Goal: Task Accomplishment & Management: Manage account settings

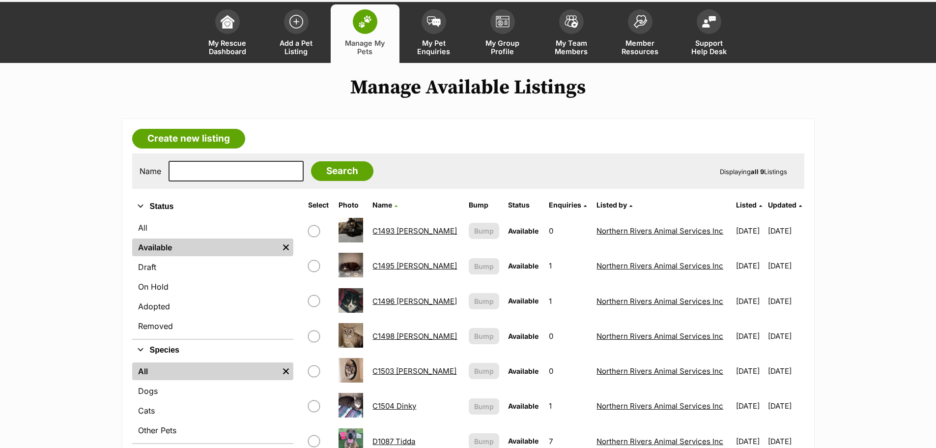
scroll to position [49, 0]
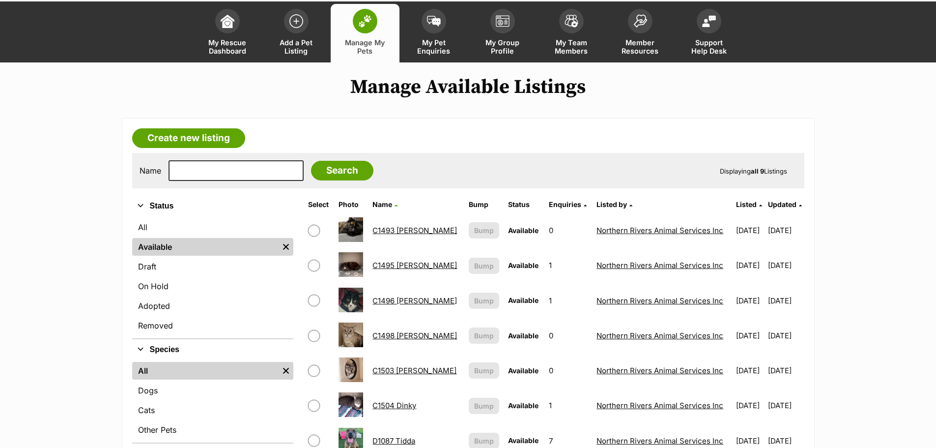
click at [411, 370] on link "C1503 Polly" at bounding box center [415, 370] width 84 height 9
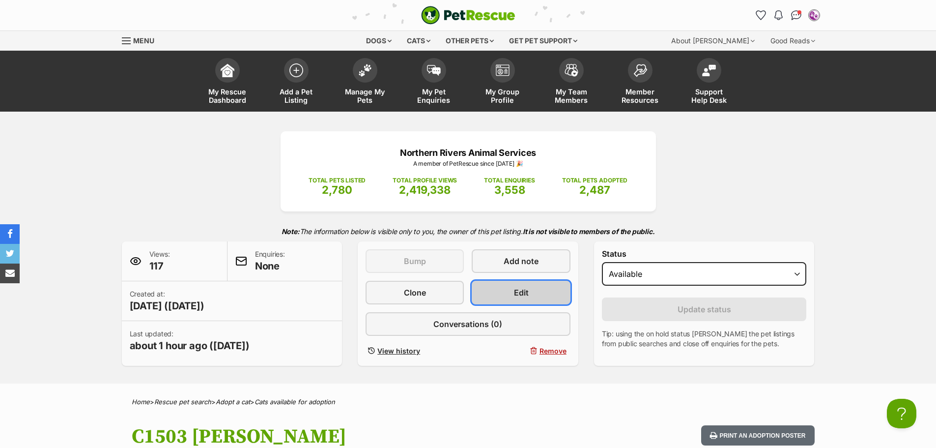
click at [518, 291] on span "Edit" at bounding box center [521, 293] width 15 height 12
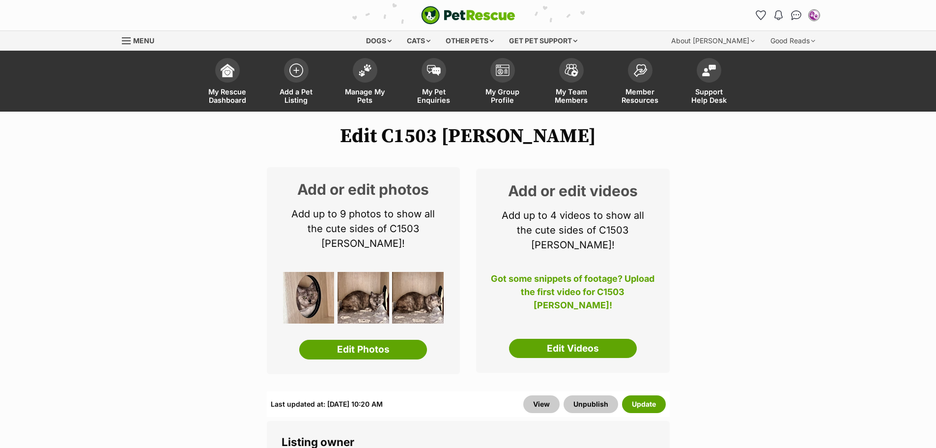
click at [397, 340] on link "Edit Photos" at bounding box center [363, 350] width 128 height 20
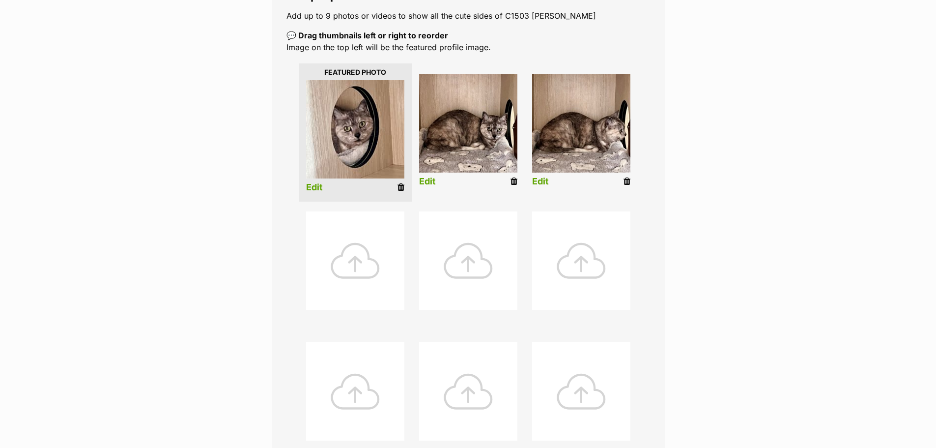
scroll to position [197, 0]
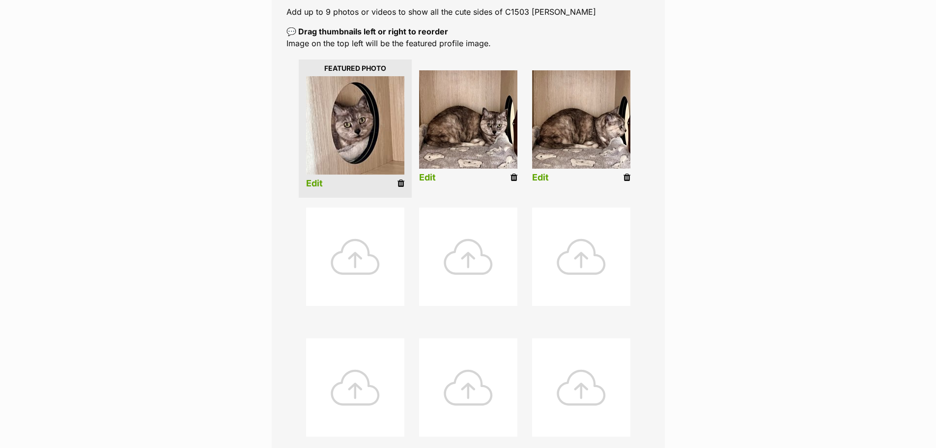
click at [365, 260] on div at bounding box center [355, 256] width 98 height 98
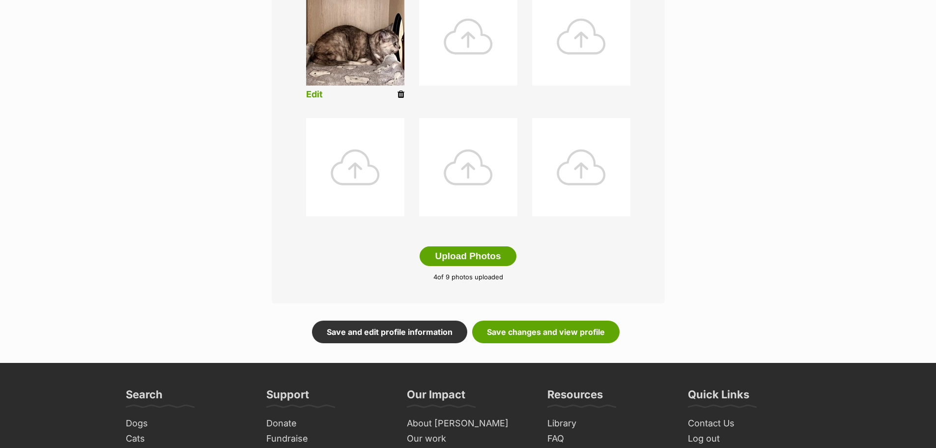
scroll to position [590, 0]
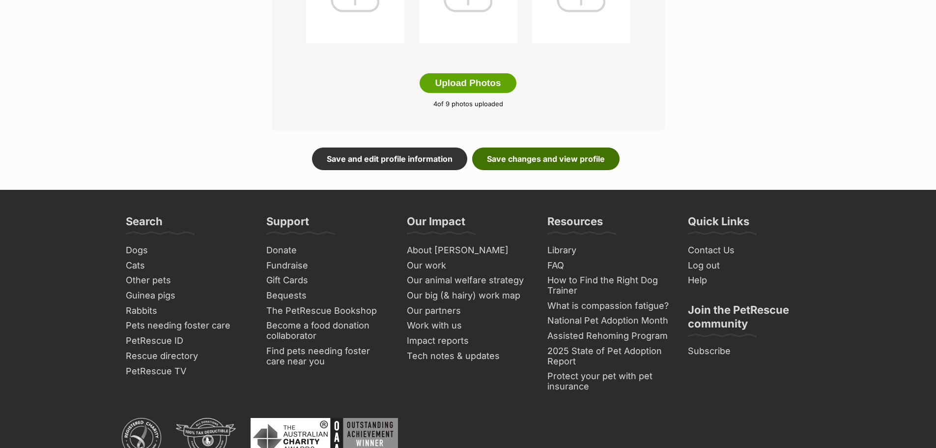
click at [569, 160] on link "Save changes and view profile" at bounding box center [545, 158] width 147 height 23
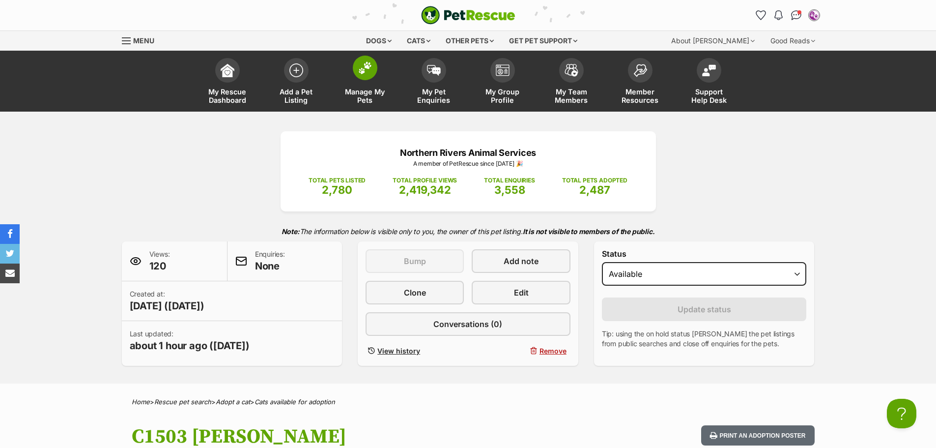
click at [360, 91] on span "Manage My Pets" at bounding box center [365, 95] width 44 height 17
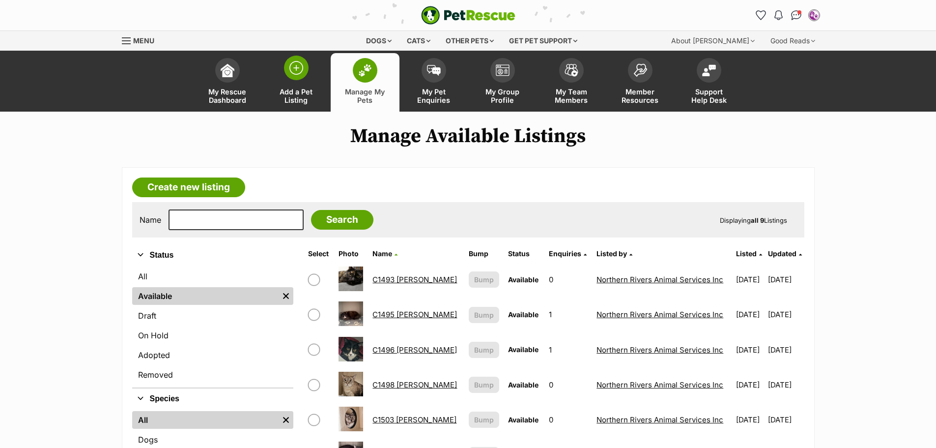
click at [297, 93] on span "Add a Pet Listing" at bounding box center [296, 95] width 44 height 17
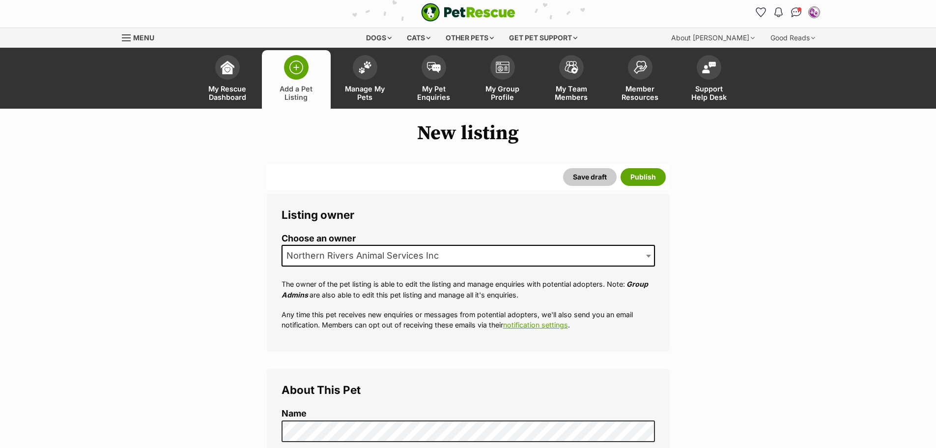
scroll to position [246, 0]
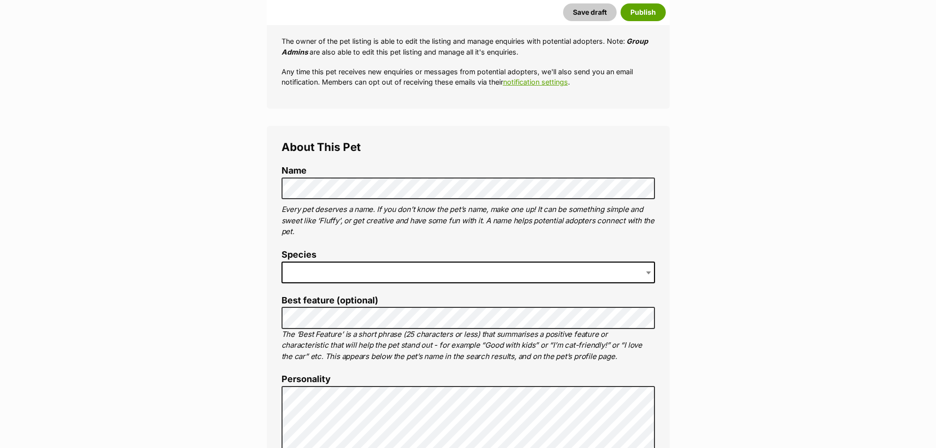
click at [302, 274] on span at bounding box center [468, 272] width 373 height 22
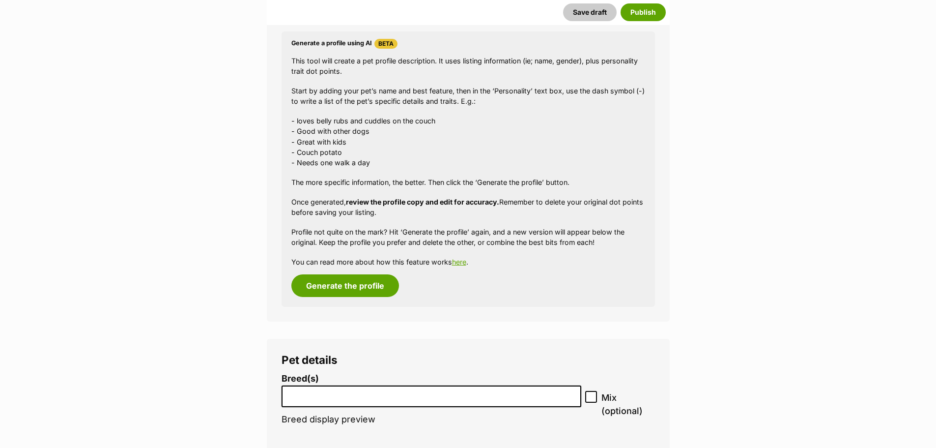
scroll to position [885, 0]
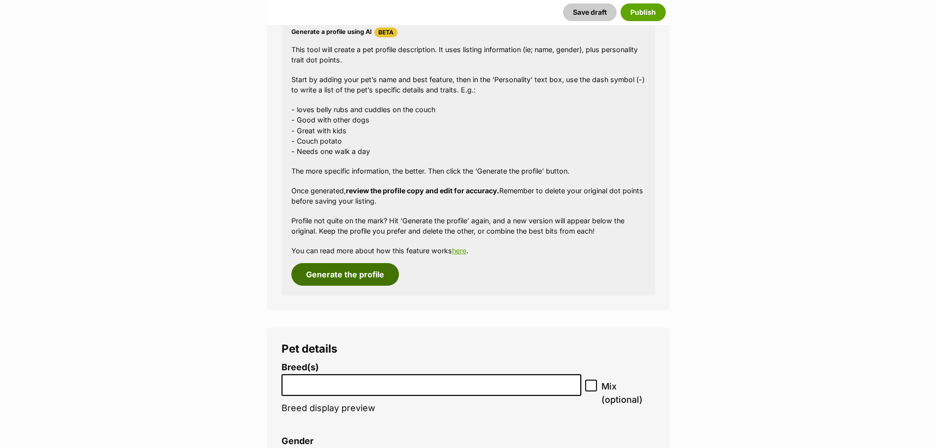
click at [357, 275] on button "Generate the profile" at bounding box center [345, 274] width 108 height 23
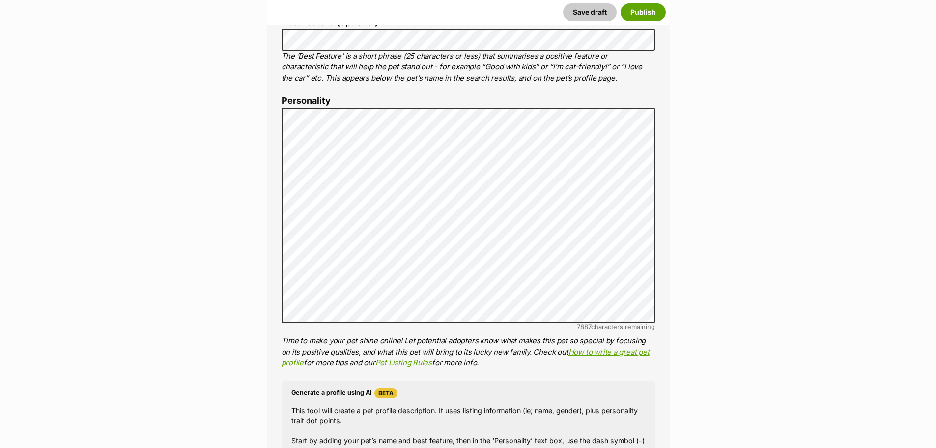
scroll to position [516, 0]
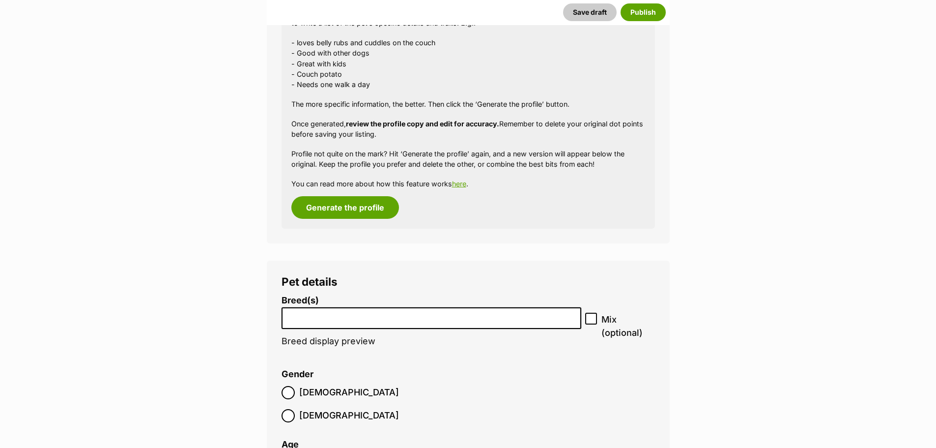
scroll to position [958, 0]
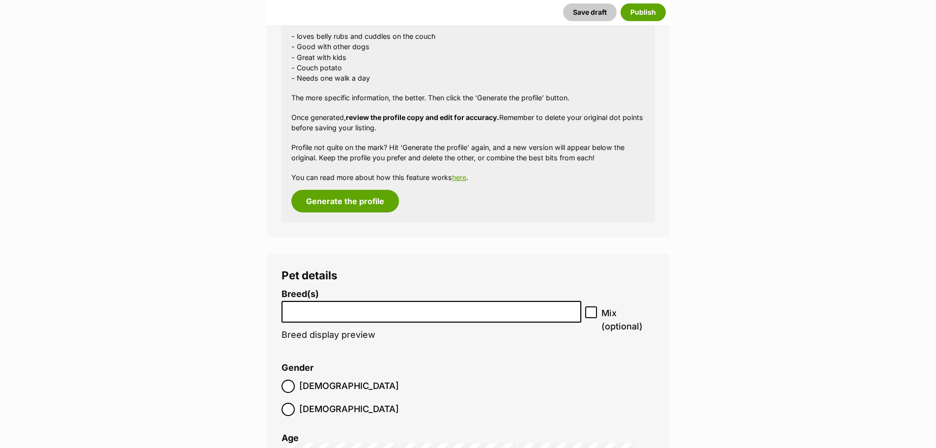
click at [405, 308] on input "search" at bounding box center [431, 309] width 293 height 10
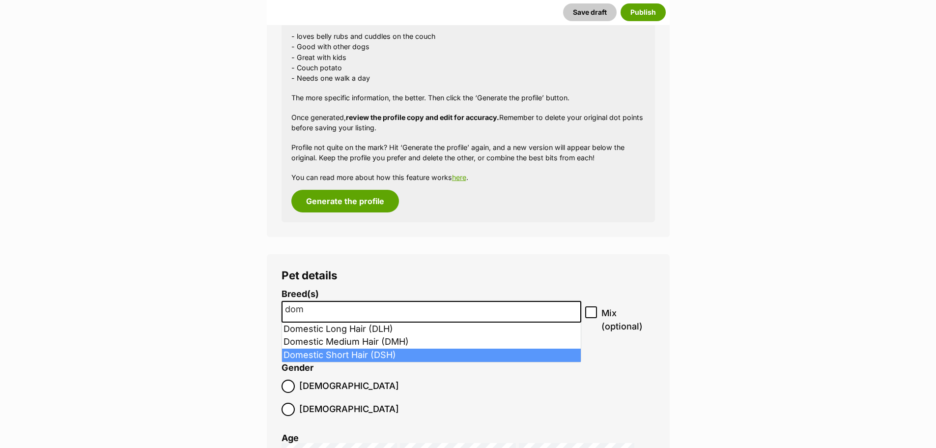
type input "dom"
select select "252102"
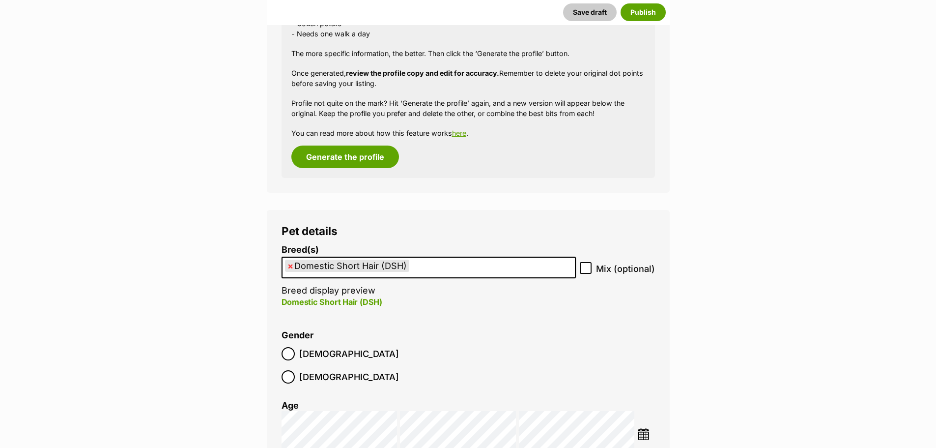
scroll to position [1105, 0]
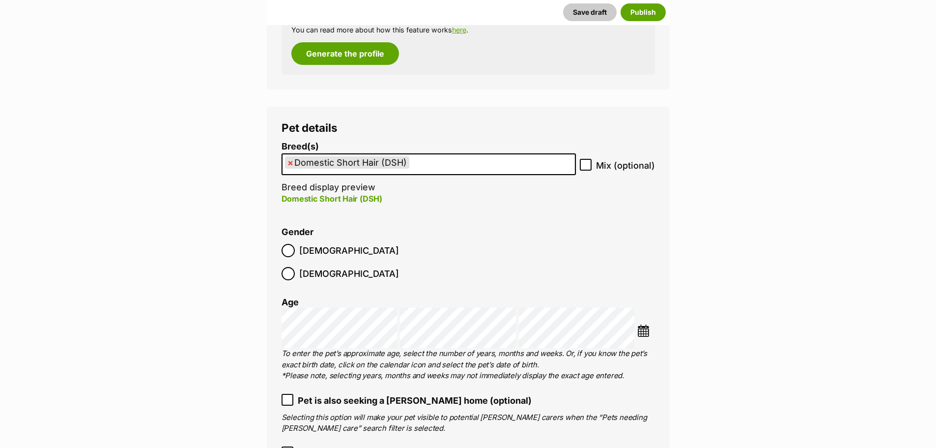
click at [642, 324] on img at bounding box center [643, 330] width 12 height 12
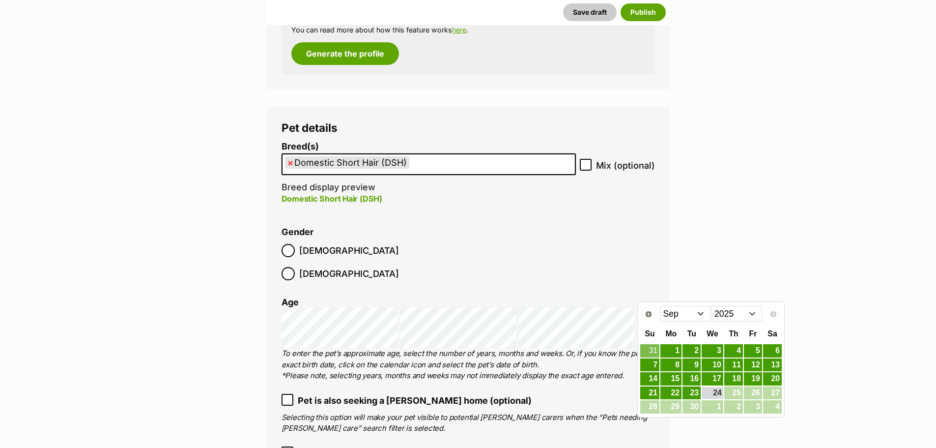
click at [754, 314] on select "2015 2016 2017 2018 2019 2020 2021 2022 2023 2024 2025" at bounding box center [737, 314] width 51 height 16
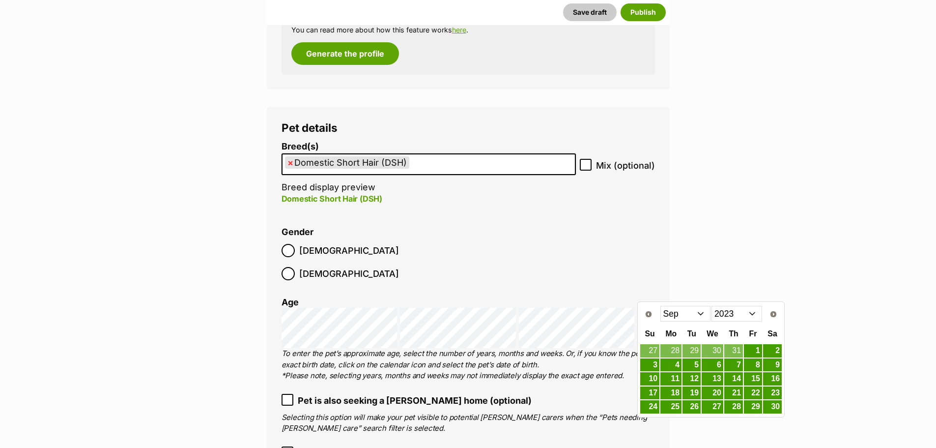
click at [700, 314] on select "Jan Feb Mar Apr May Jun Jul Aug Sep Oct Nov Dec" at bounding box center [685, 314] width 51 height 16
click at [696, 350] on link "1" at bounding box center [692, 350] width 18 height 12
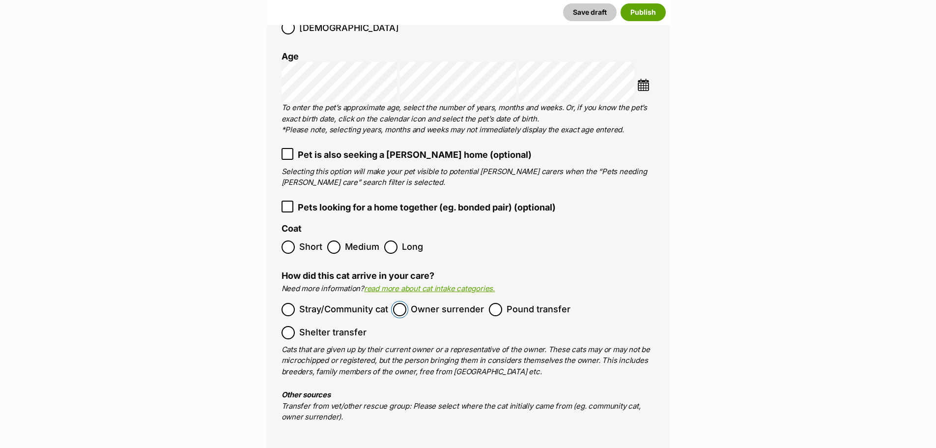
scroll to position [1400, 0]
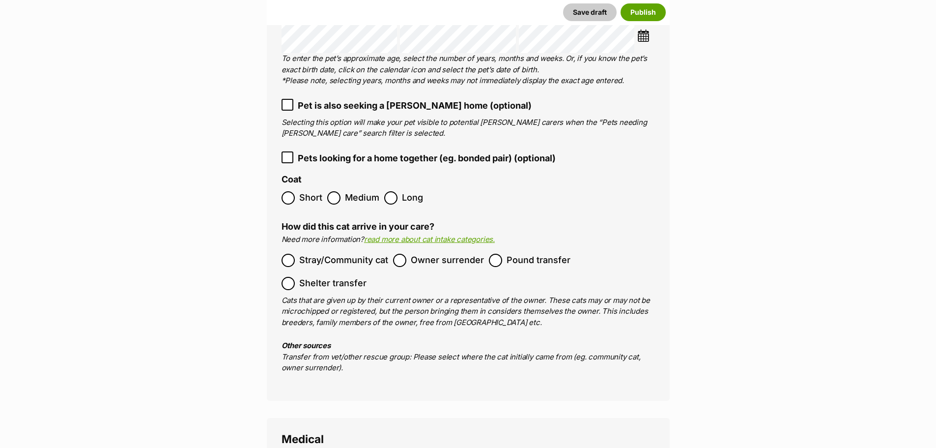
click at [570, 308] on div "How did this cat arrive in your care? Need more information? read more about ca…" at bounding box center [468, 298] width 373 height 152
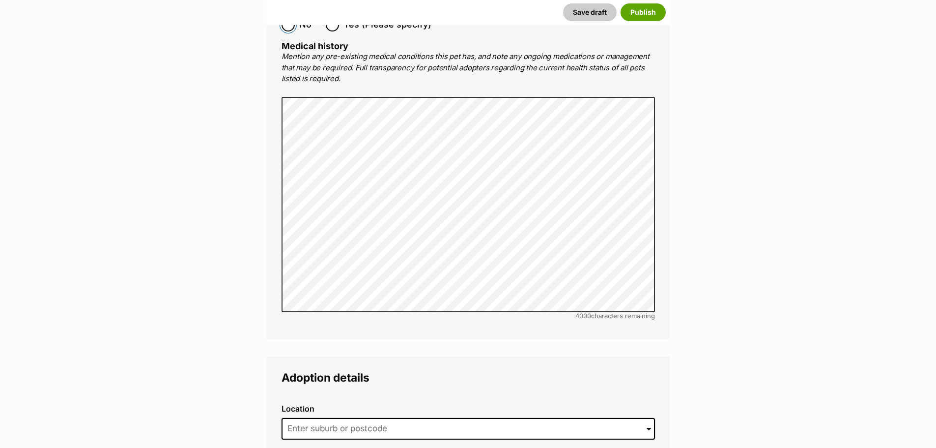
scroll to position [2137, 0]
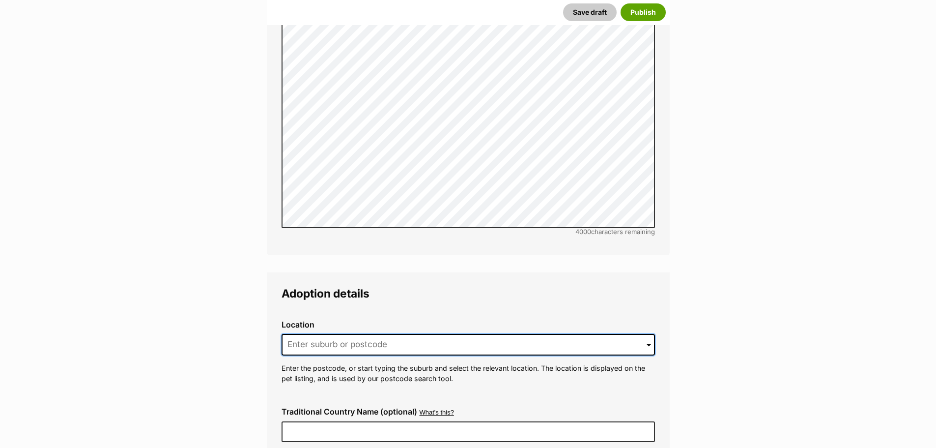
click at [308, 334] on input at bounding box center [468, 345] width 373 height 22
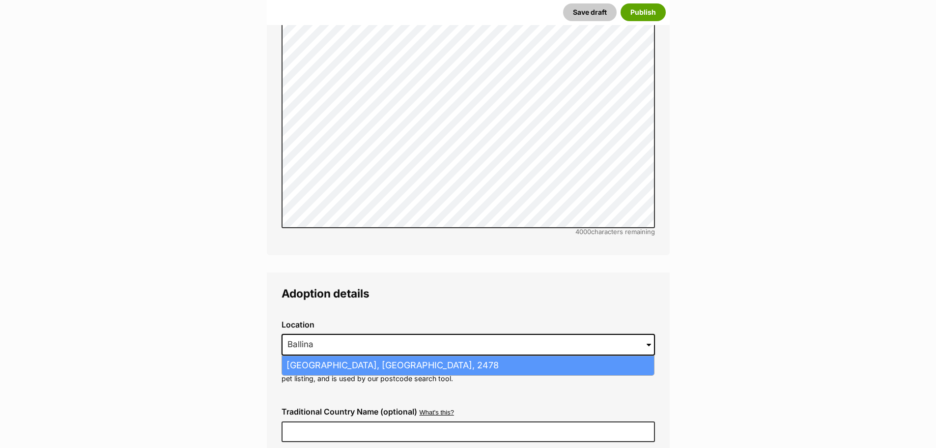
click at [332, 356] on li "Ballina, New South Wales, 2478" at bounding box center [468, 365] width 372 height 19
type input "Ballina, New South Wales, 2478"
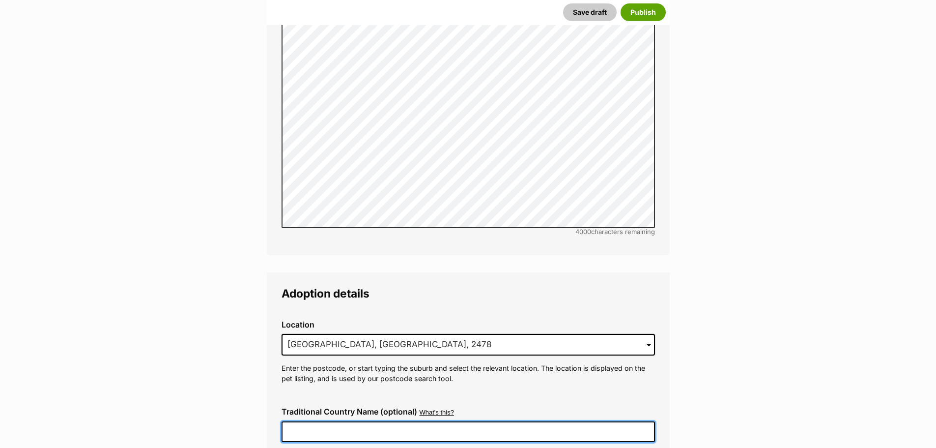
click at [329, 421] on input "Traditional Country Name (optional)" at bounding box center [468, 431] width 373 height 21
type input "Bundjalung"
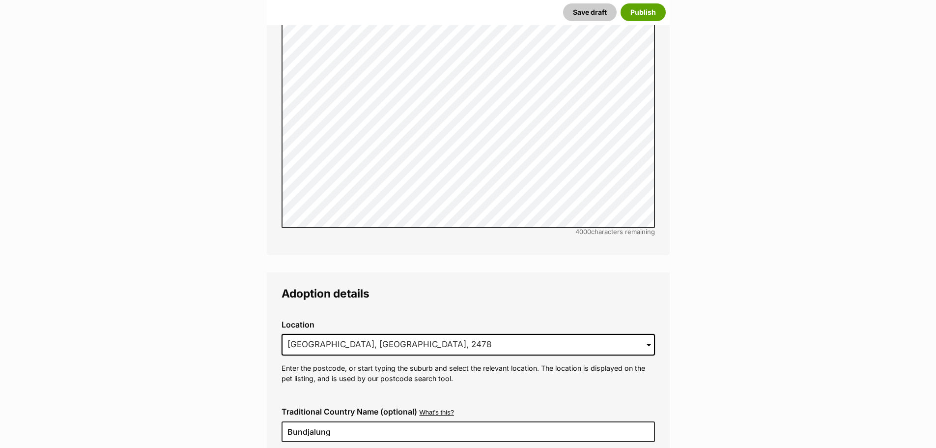
click at [744, 353] on main "New listing Listing owner Choose an owner Northern Rivers Animal Services Inc T…" at bounding box center [468, 1] width 936 height 4027
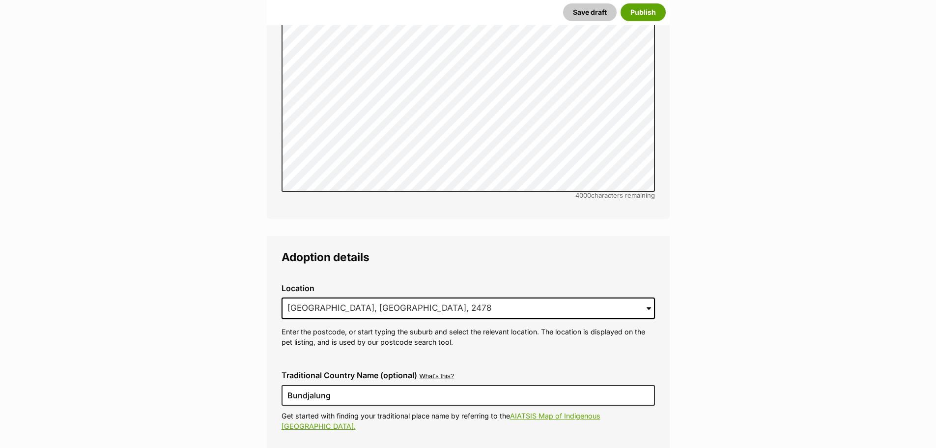
scroll to position [2383, 0]
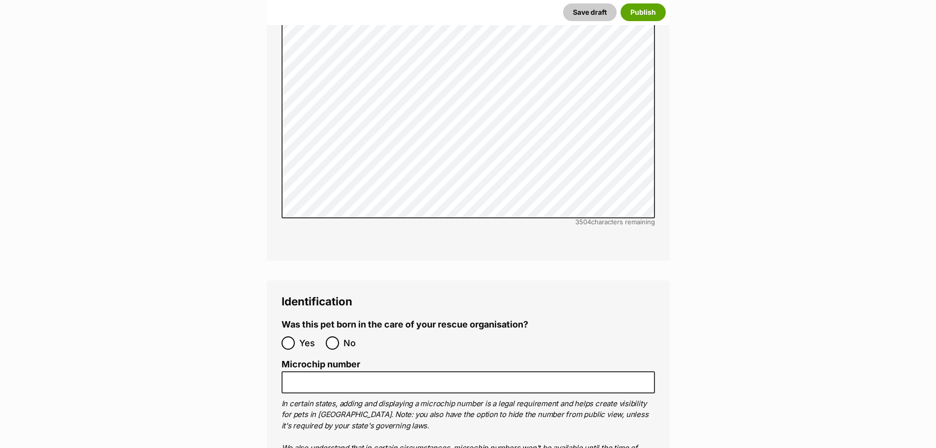
scroll to position [3071, 0]
click at [332, 336] on input "No" at bounding box center [332, 342] width 13 height 13
radio input "true"
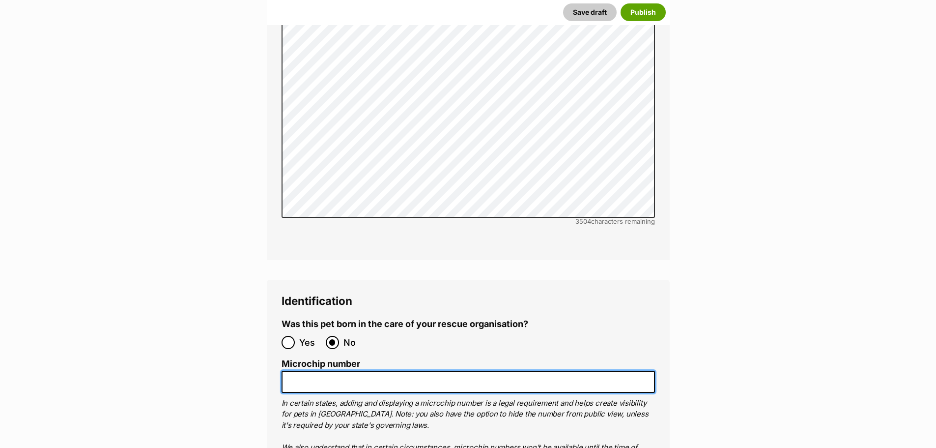
click at [351, 371] on input "Microchip number" at bounding box center [468, 382] width 373 height 22
click at [423, 371] on input "Microchip number" at bounding box center [468, 382] width 373 height 22
paste input "953010006376966"
type input "953010006376966"
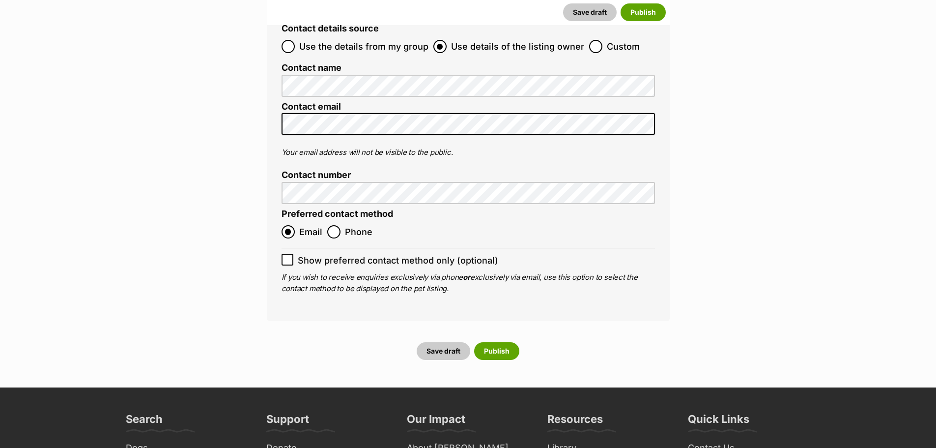
scroll to position [3808, 0]
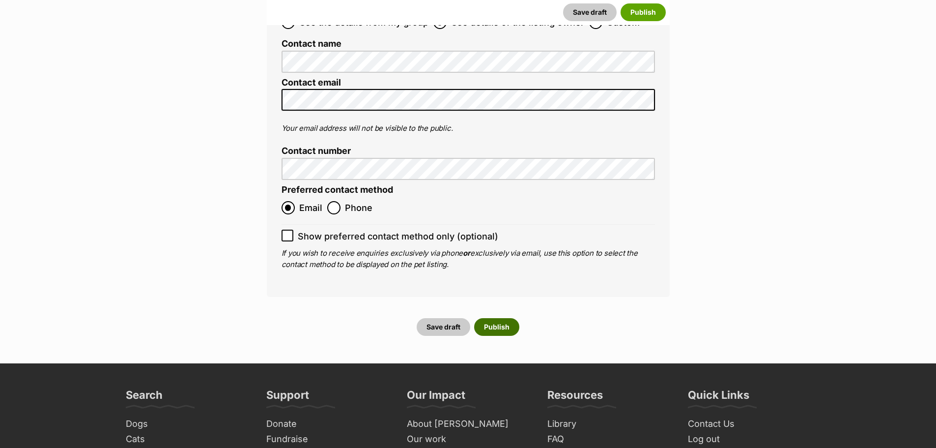
click at [509, 318] on button "Publish" at bounding box center [496, 327] width 45 height 18
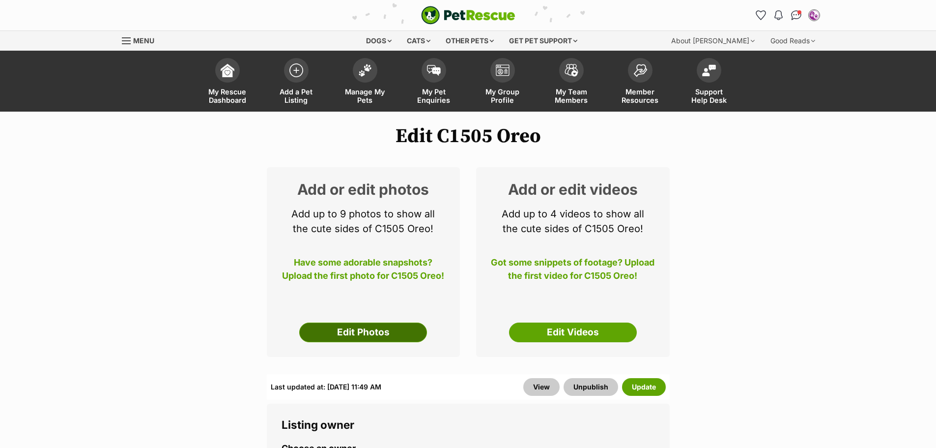
drag, startPoint x: 0, startPoint y: 0, endPoint x: 344, endPoint y: 332, distance: 477.5
click at [344, 332] on link "Edit Photos" at bounding box center [363, 332] width 128 height 20
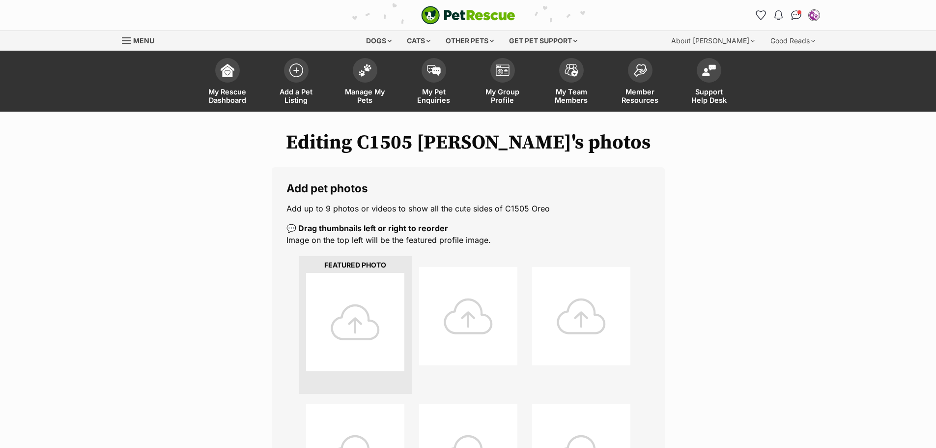
click at [344, 332] on div at bounding box center [355, 322] width 98 height 98
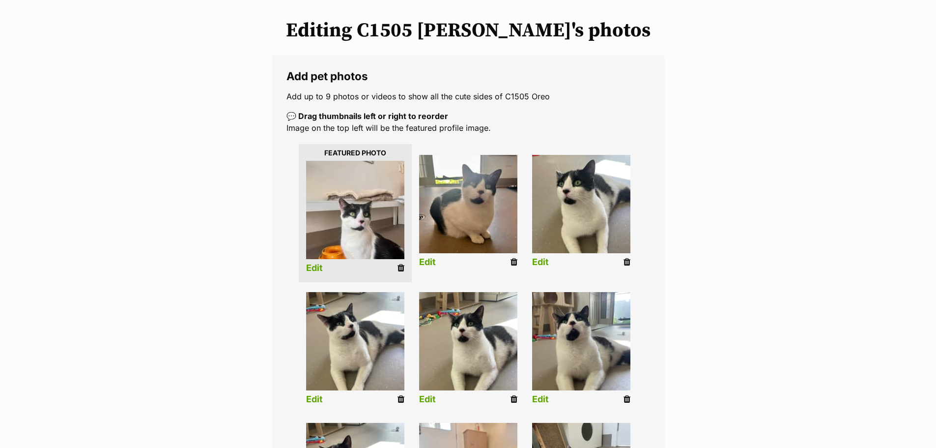
scroll to position [147, 0]
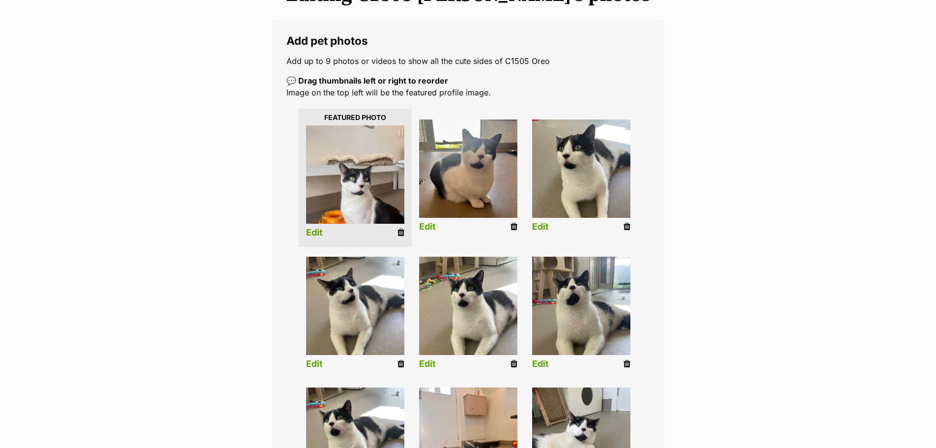
click at [313, 234] on link "Edit" at bounding box center [314, 233] width 17 height 10
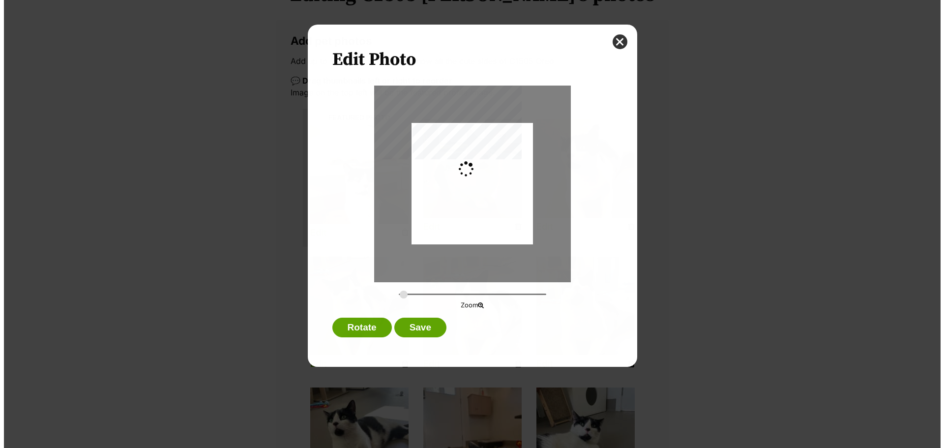
scroll to position [0, 0]
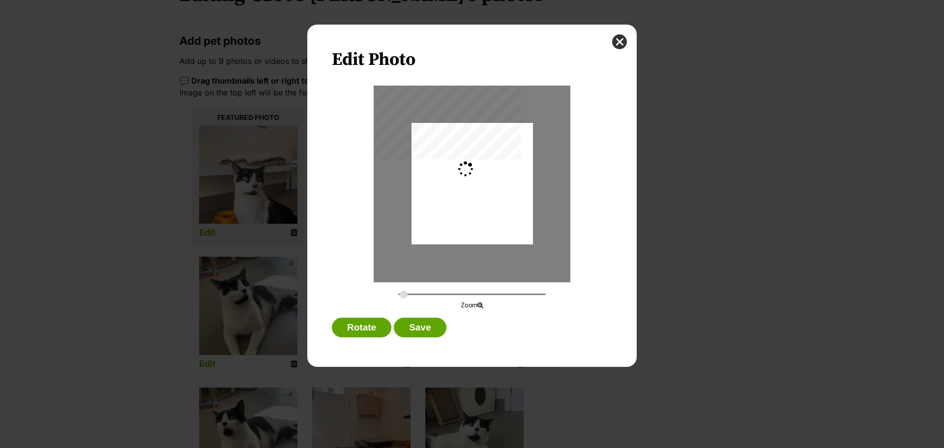
type input "0.2744"
drag, startPoint x: 474, startPoint y: 211, endPoint x: 482, endPoint y: 188, distance: 24.4
click at [482, 188] on div "Dialog Window - Close (Press escape to close)" at bounding box center [471, 164] width 121 height 162
click at [417, 330] on button "Save" at bounding box center [420, 327] width 52 height 20
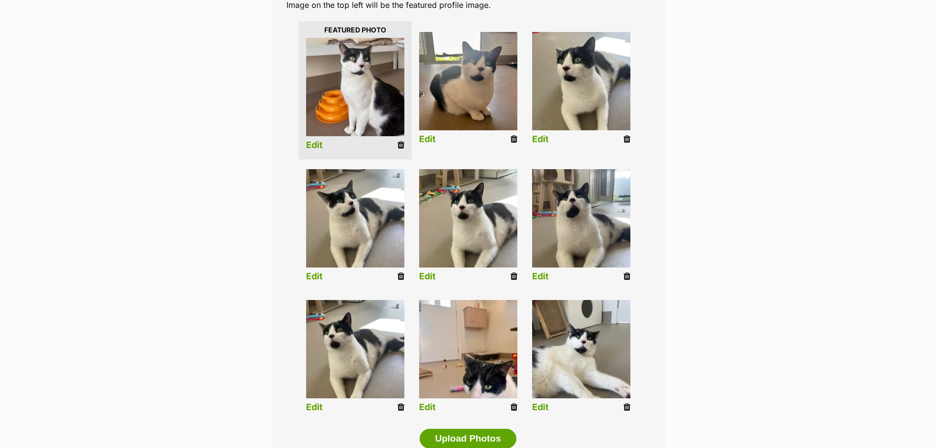
scroll to position [295, 0]
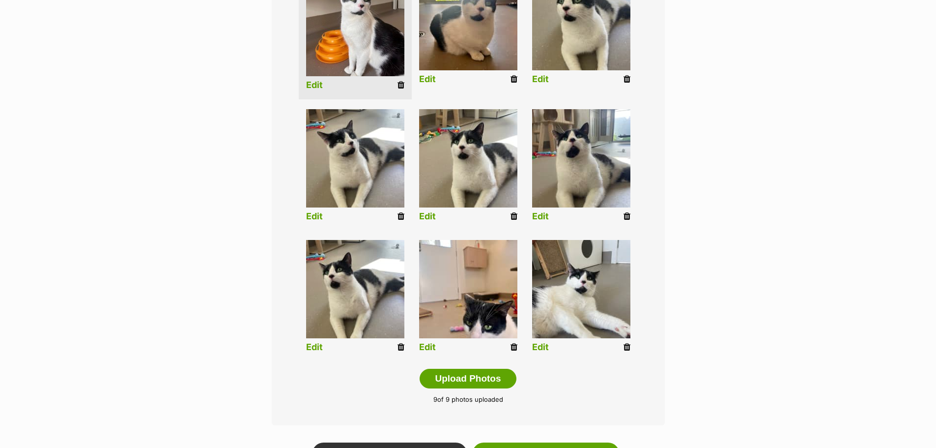
click at [423, 346] on link "Edit" at bounding box center [427, 347] width 17 height 10
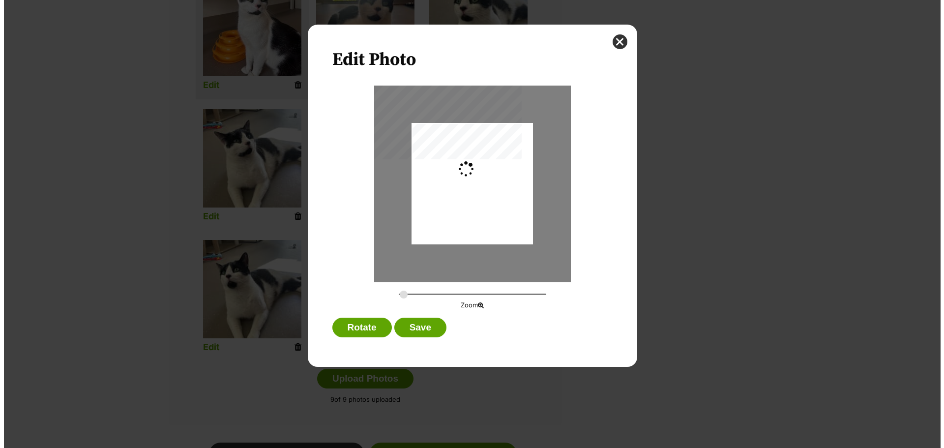
scroll to position [0, 0]
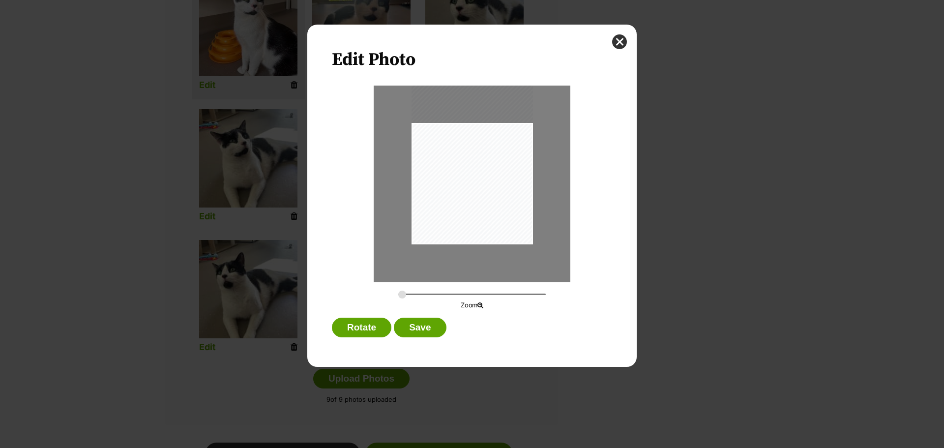
drag, startPoint x: 489, startPoint y: 206, endPoint x: 488, endPoint y: 172, distance: 34.4
click at [488, 172] on div "Dialog Window - Close (Press escape to close)" at bounding box center [471, 164] width 121 height 162
type input "0.3176"
click at [407, 295] on input "Dialog Window - Close (Press escape to close)" at bounding box center [471, 293] width 147 height 9
drag, startPoint x: 445, startPoint y: 190, endPoint x: 412, endPoint y: 163, distance: 42.6
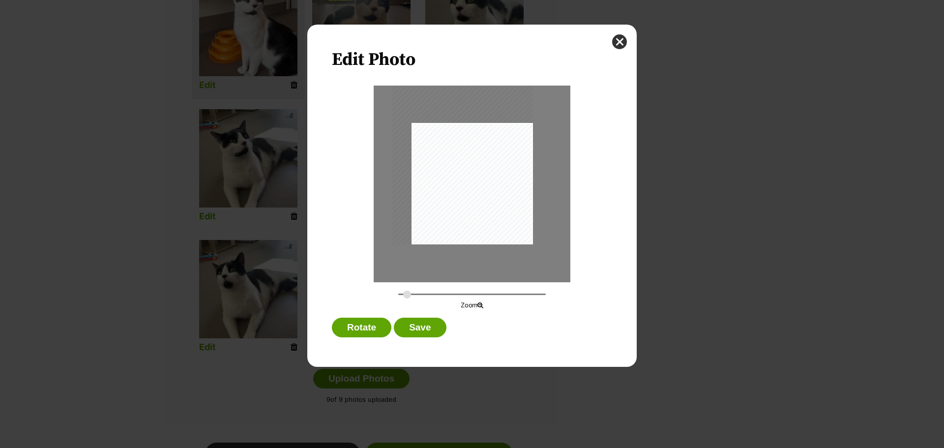
click at [412, 163] on div "Dialog Window - Close (Press escape to close)" at bounding box center [462, 150] width 141 height 187
click at [431, 332] on button "Save" at bounding box center [420, 327] width 52 height 20
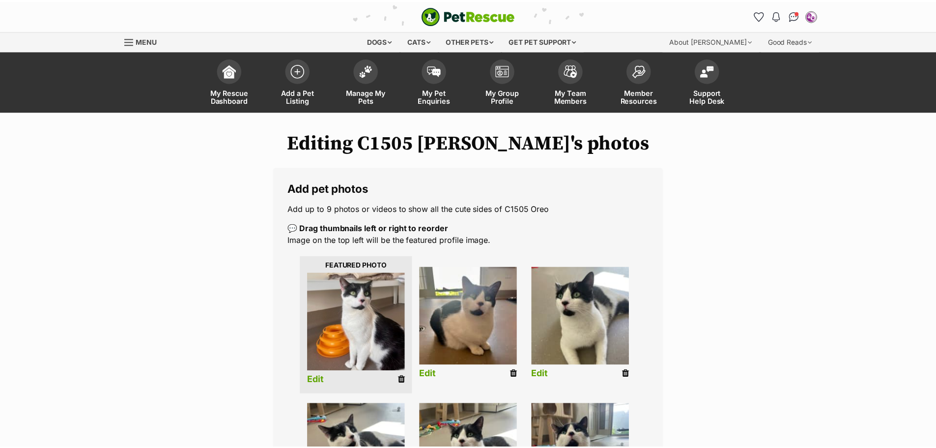
scroll to position [295, 0]
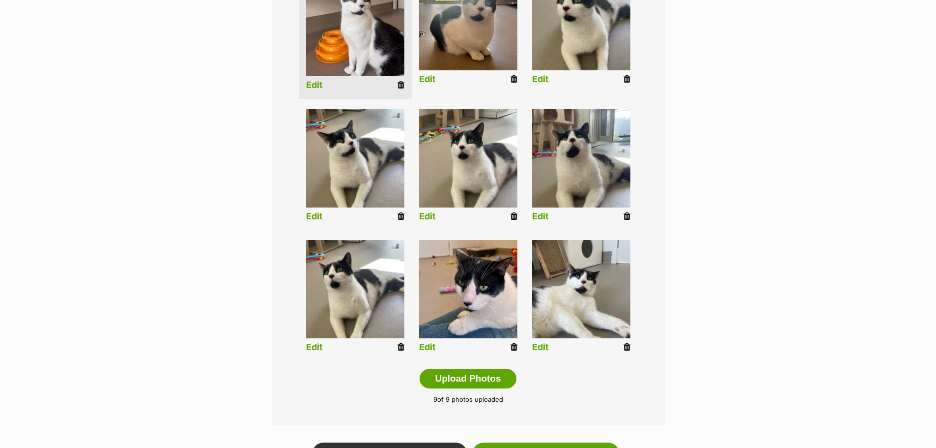
click at [543, 347] on link "Edit" at bounding box center [540, 347] width 17 height 10
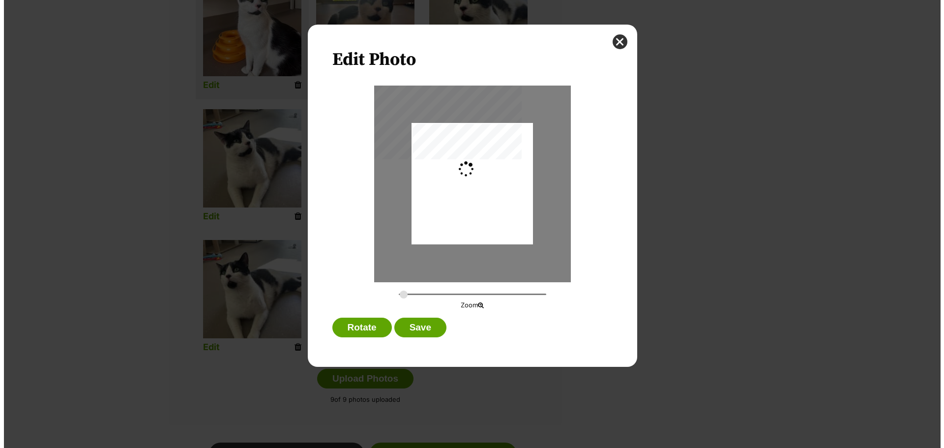
scroll to position [0, 0]
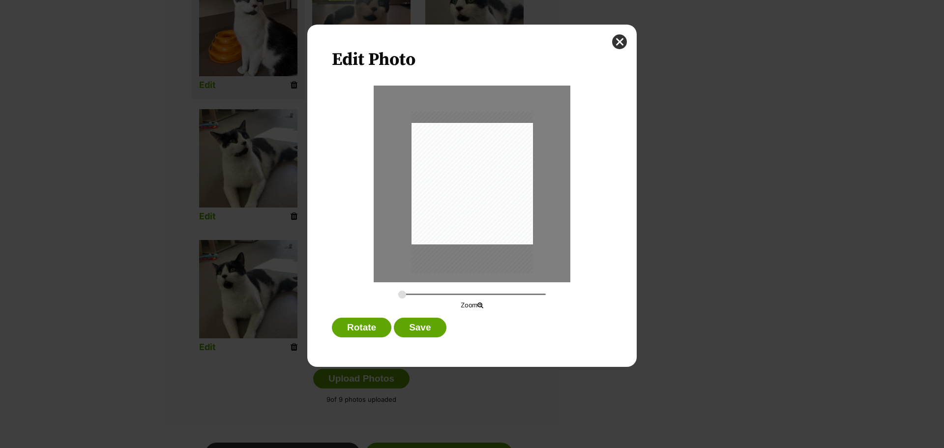
drag, startPoint x: 508, startPoint y: 222, endPoint x: 514, endPoint y: 234, distance: 13.9
click at [514, 234] on div "Dialog Window - Close (Press escape to close)" at bounding box center [471, 192] width 121 height 162
drag, startPoint x: 402, startPoint y: 293, endPoint x: 412, endPoint y: 292, distance: 10.4
type input "0.3607"
click at [412, 292] on input "Dialog Window - Close (Press escape to close)" at bounding box center [471, 293] width 147 height 9
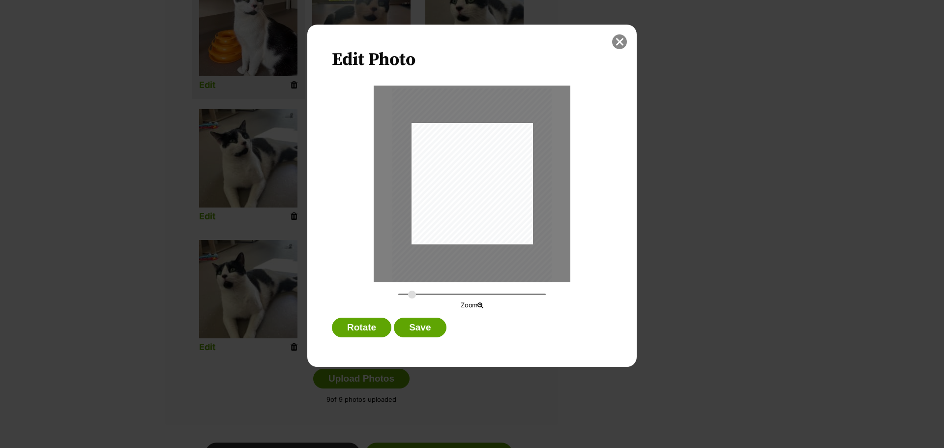
click at [620, 41] on button "close" at bounding box center [619, 41] width 15 height 15
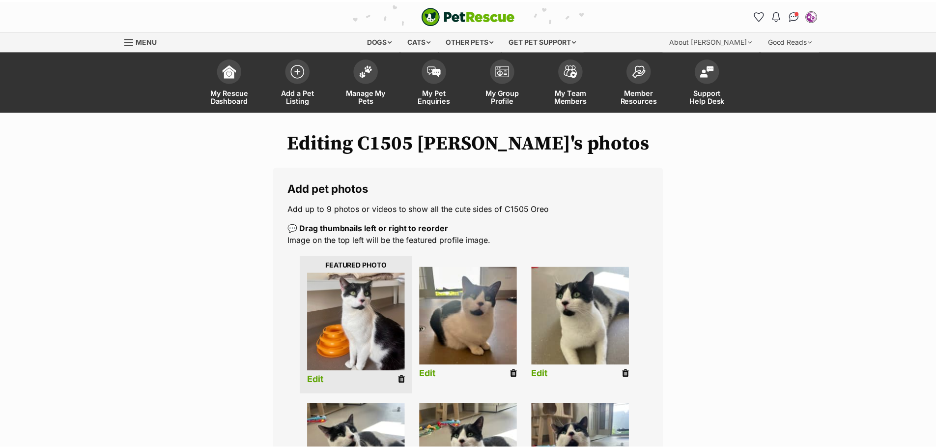
scroll to position [295, 0]
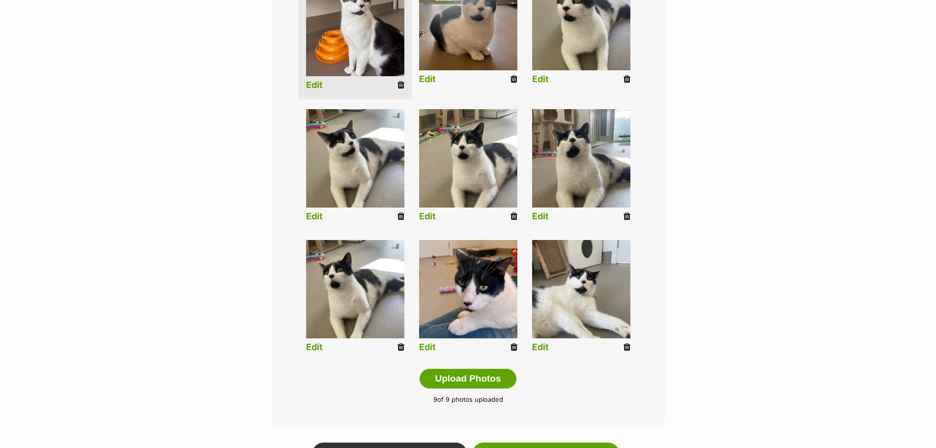
click at [627, 348] on icon at bounding box center [627, 347] width 7 height 9
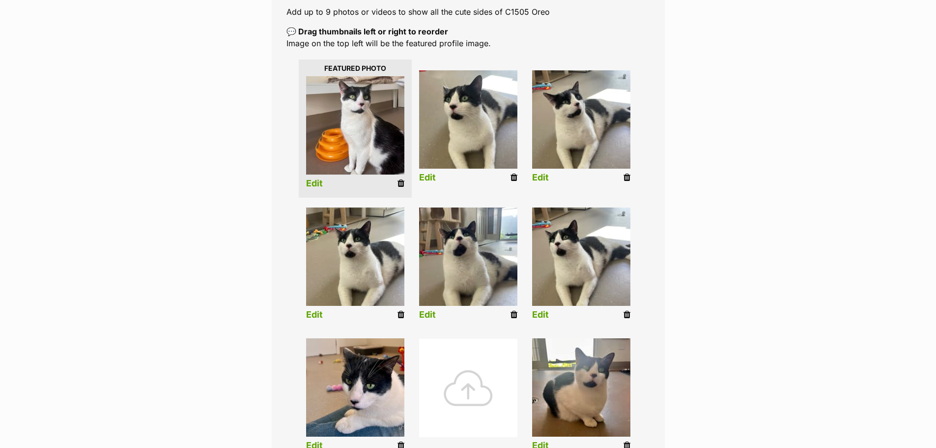
scroll to position [295, 0]
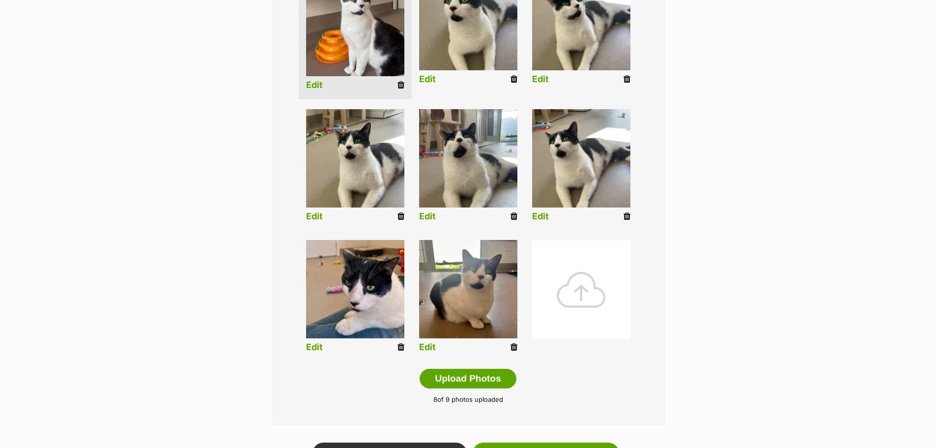
click at [671, 290] on div "Editing C1505 Oreo's photos Add pet photos Add up to 9 photos or videos to show…" at bounding box center [468, 150] width 722 height 629
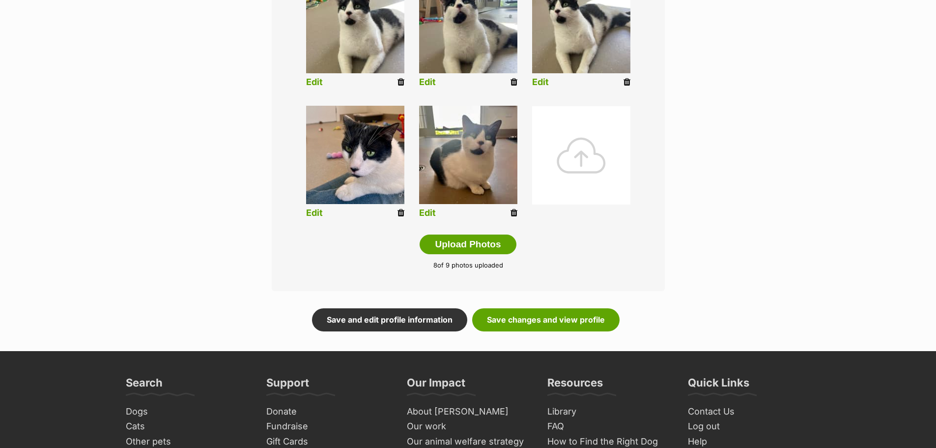
scroll to position [442, 0]
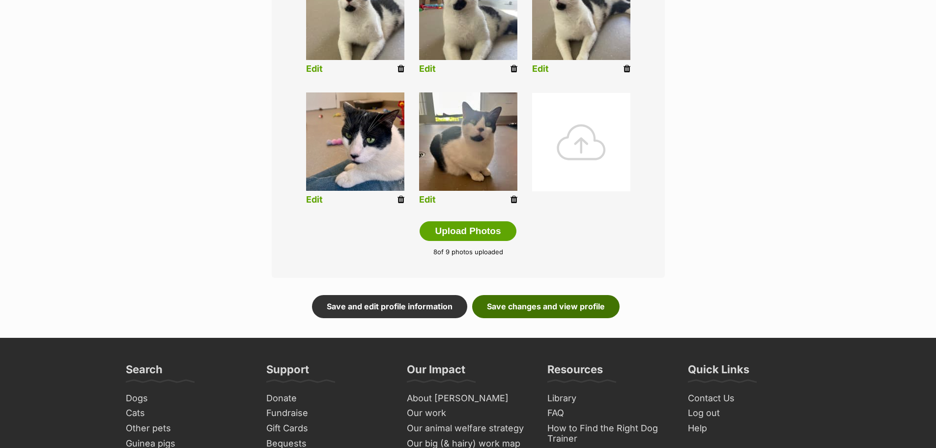
click at [548, 306] on link "Save changes and view profile" at bounding box center [545, 306] width 147 height 23
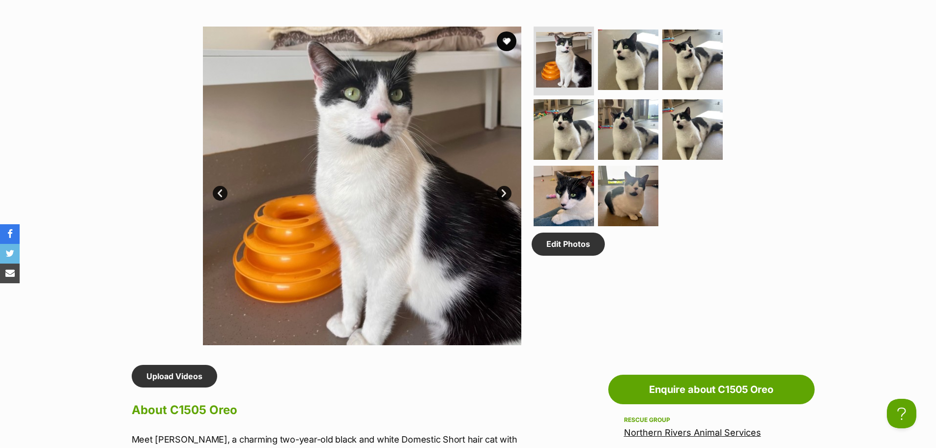
scroll to position [442, 0]
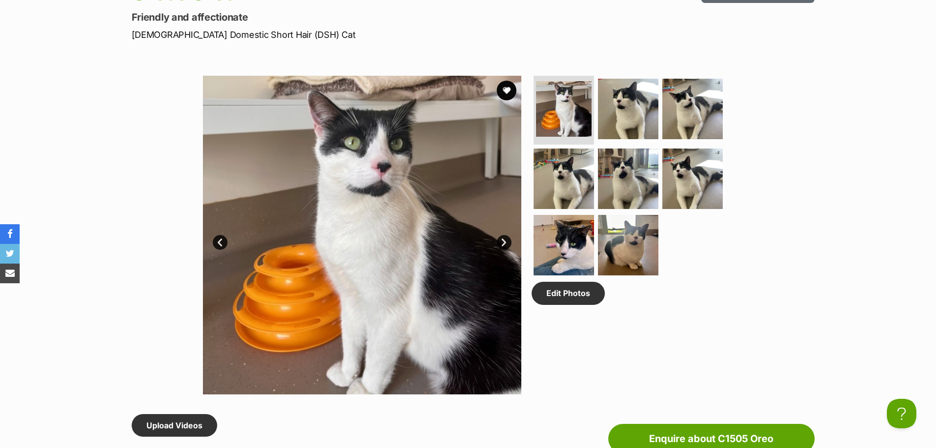
click at [505, 240] on link "Next" at bounding box center [504, 242] width 15 height 15
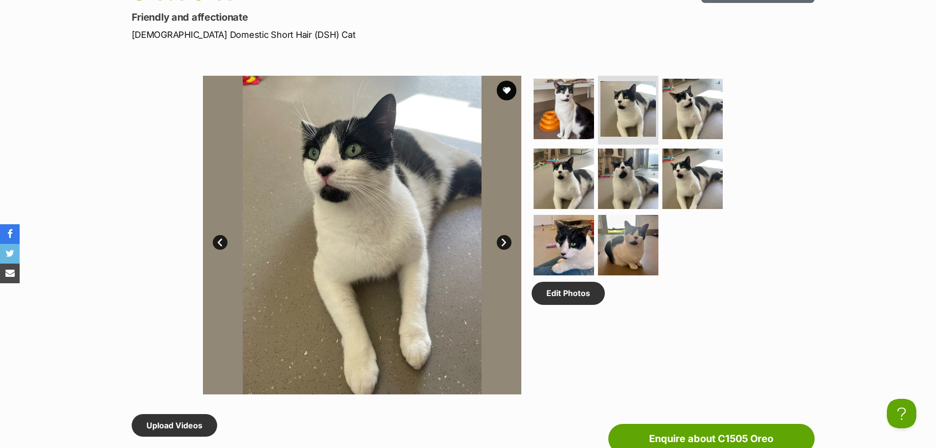
click at [505, 240] on link "Next" at bounding box center [504, 242] width 15 height 15
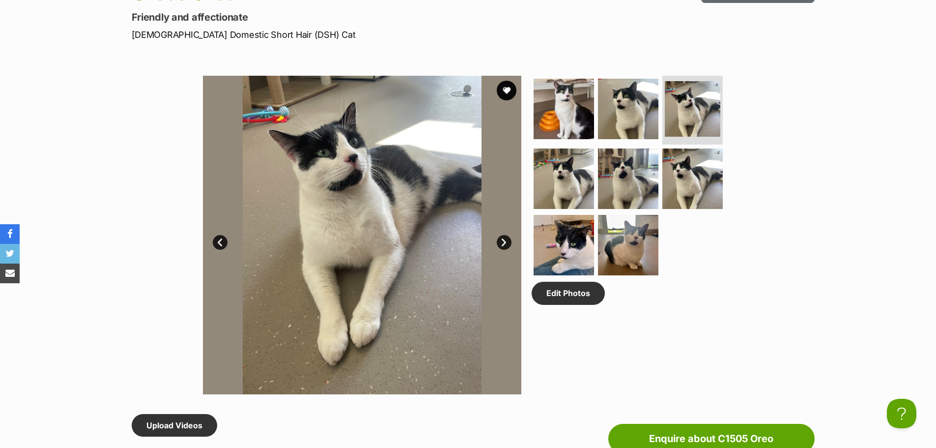
click at [505, 240] on link "Next" at bounding box center [504, 242] width 15 height 15
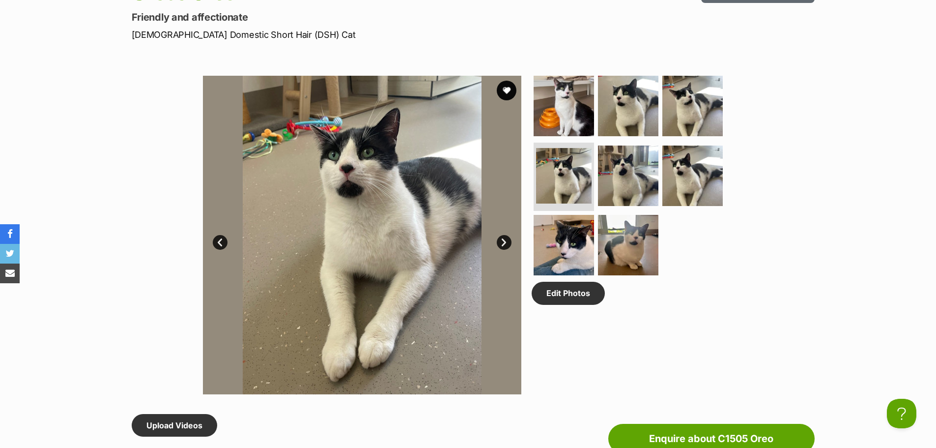
click at [505, 240] on link "Next" at bounding box center [504, 242] width 15 height 15
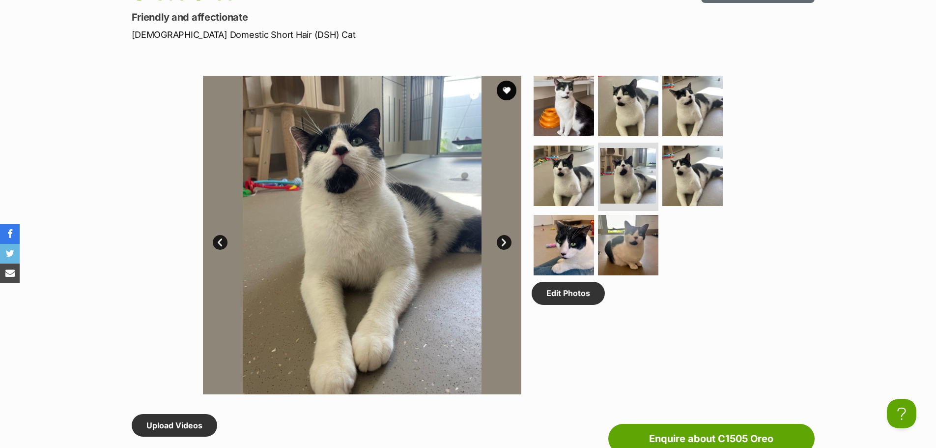
click at [505, 240] on link "Next" at bounding box center [504, 242] width 15 height 15
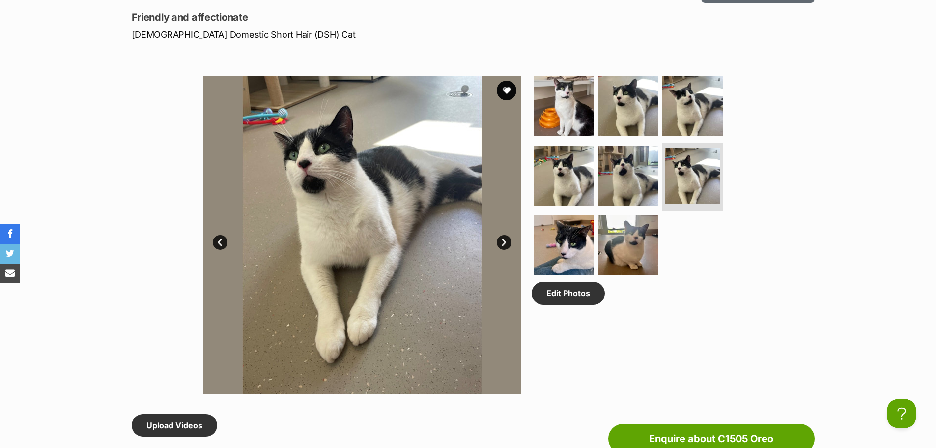
click at [505, 240] on link "Next" at bounding box center [504, 242] width 15 height 15
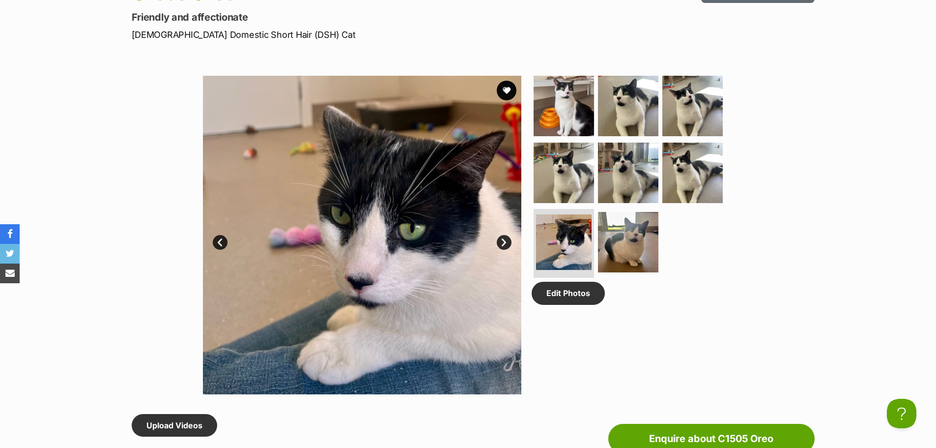
click at [505, 240] on link "Next" at bounding box center [504, 242] width 15 height 15
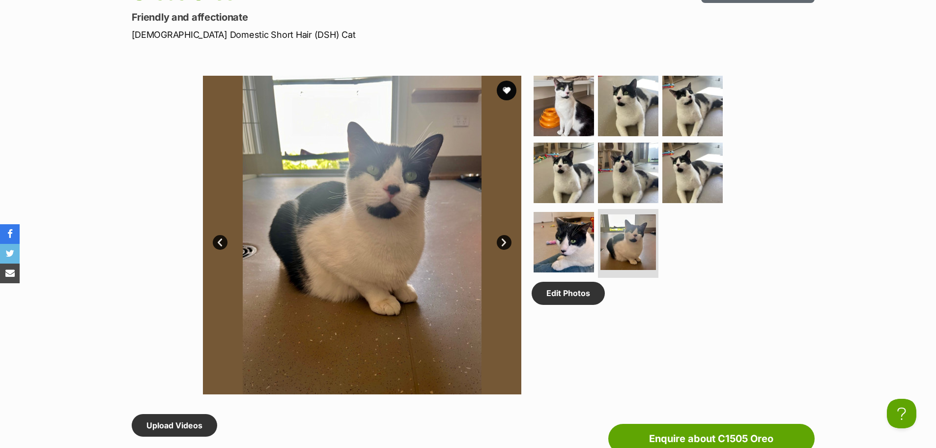
click at [505, 240] on link "Next" at bounding box center [504, 242] width 15 height 15
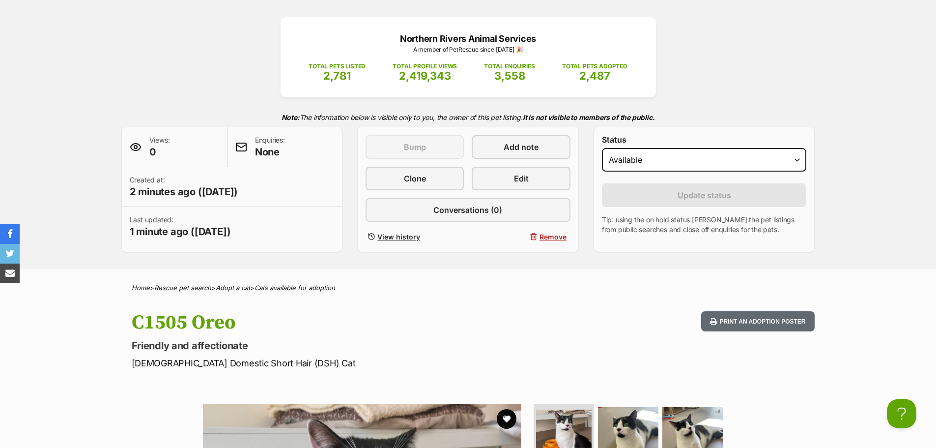
scroll to position [0, 0]
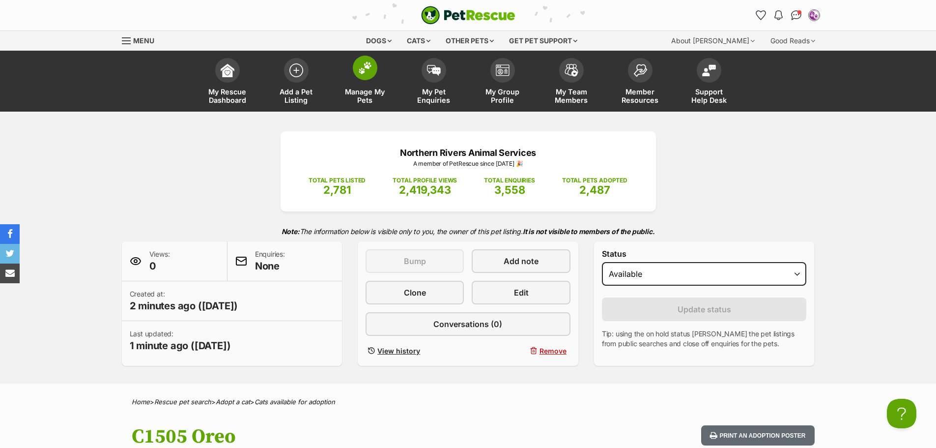
click at [365, 97] on span "Manage My Pets" at bounding box center [365, 95] width 44 height 17
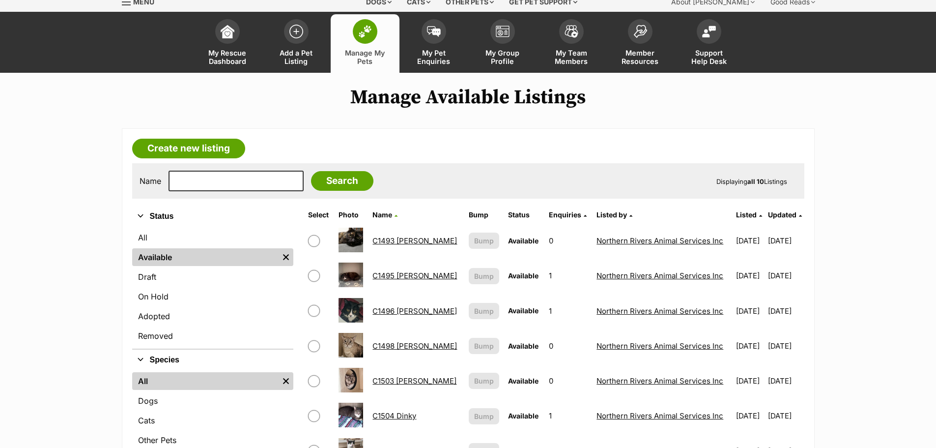
scroll to position [147, 0]
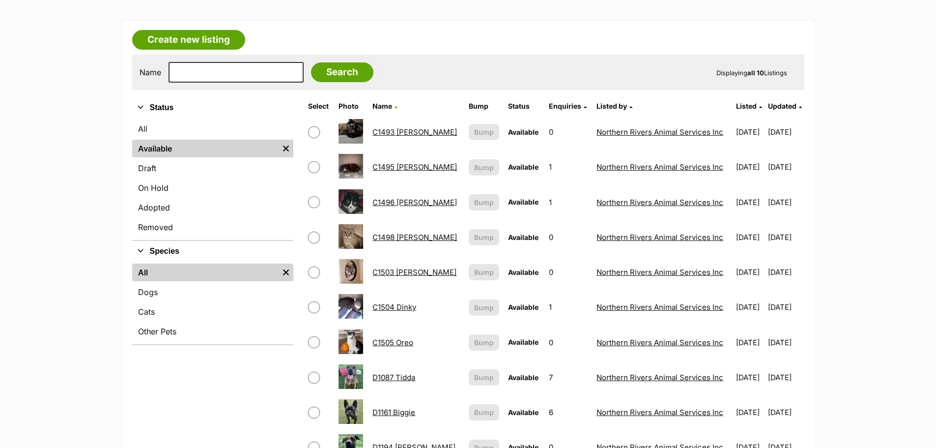
click at [406, 168] on link "C1495 [PERSON_NAME]" at bounding box center [415, 166] width 85 height 9
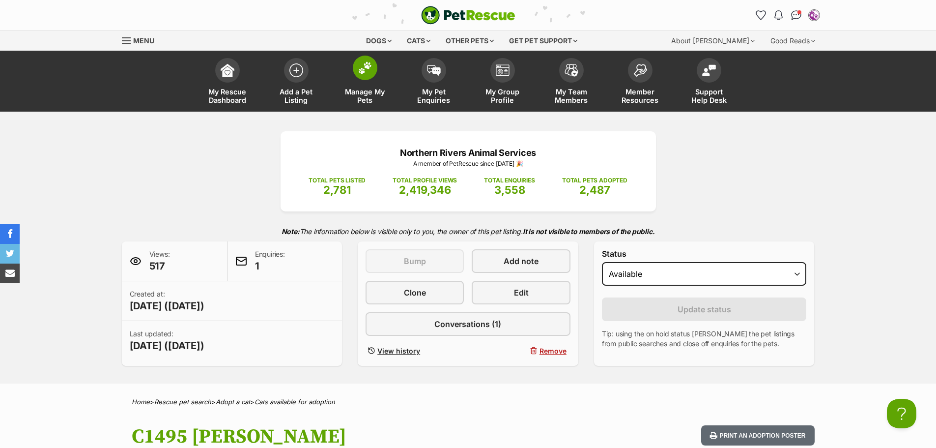
click at [358, 94] on span "Manage My Pets" at bounding box center [365, 95] width 44 height 17
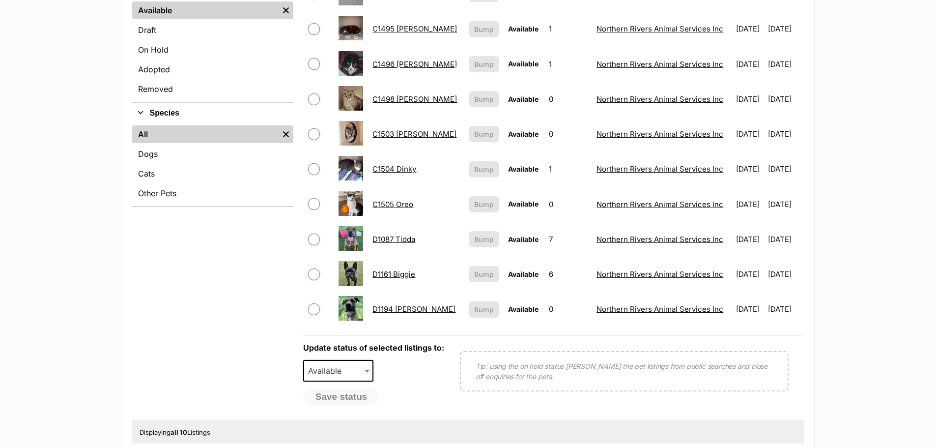
scroll to position [295, 0]
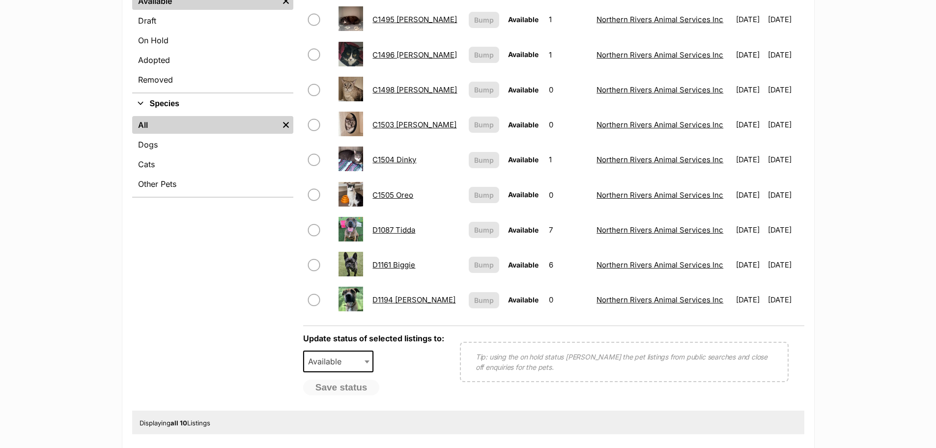
click at [407, 162] on link "C1504 Dinky" at bounding box center [395, 159] width 44 height 9
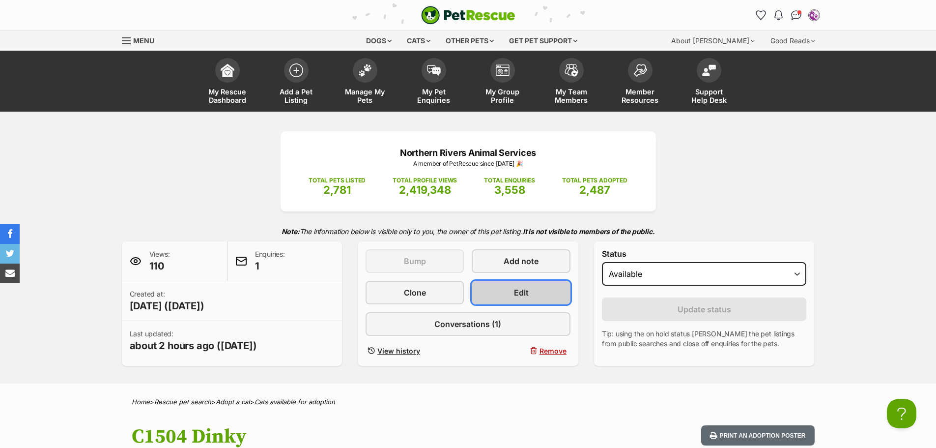
click at [540, 292] on link "Edit" at bounding box center [521, 293] width 98 height 24
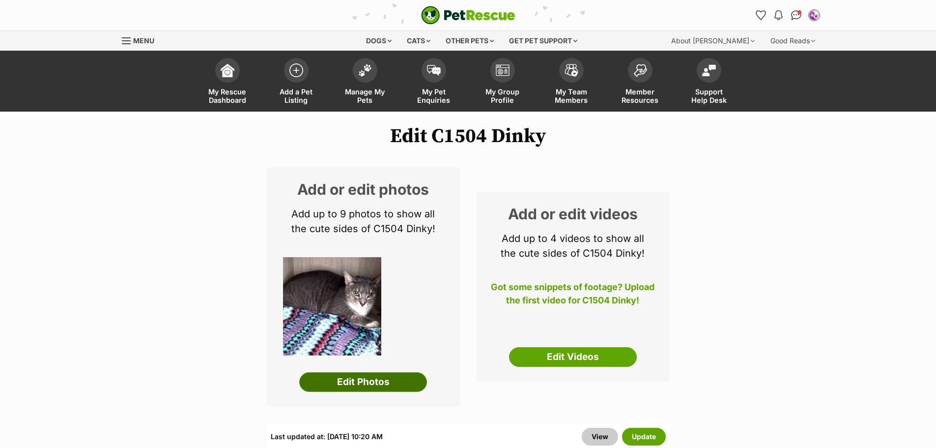
click at [399, 386] on link "Edit Photos" at bounding box center [363, 382] width 128 height 20
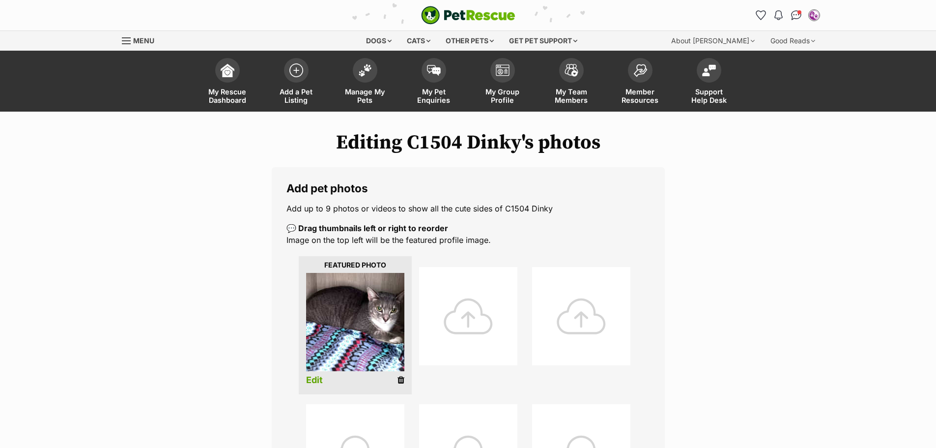
click at [480, 314] on div at bounding box center [468, 316] width 98 height 98
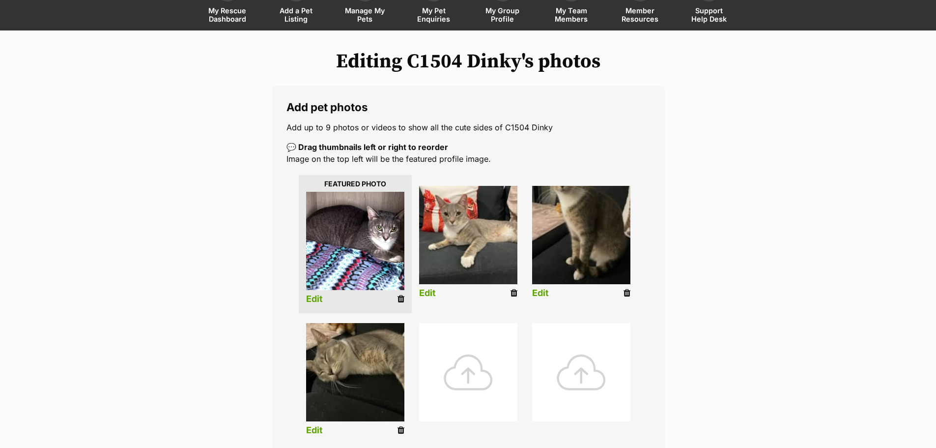
scroll to position [98, 0]
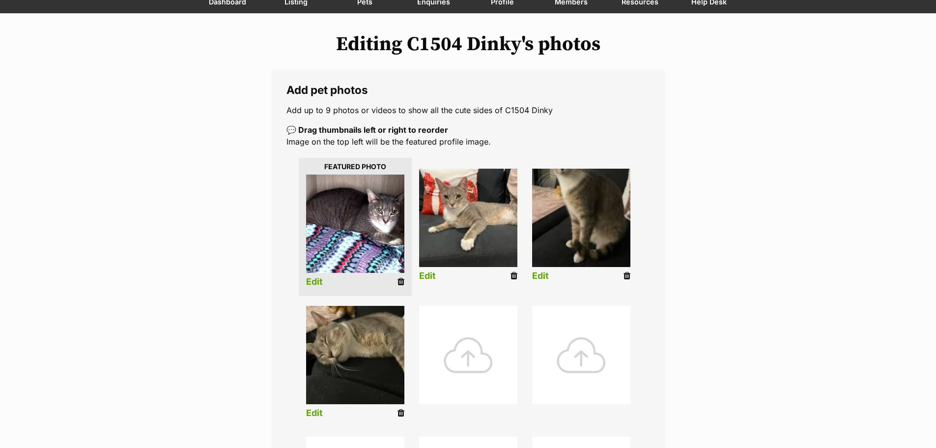
click at [466, 355] on div at bounding box center [468, 355] width 98 height 98
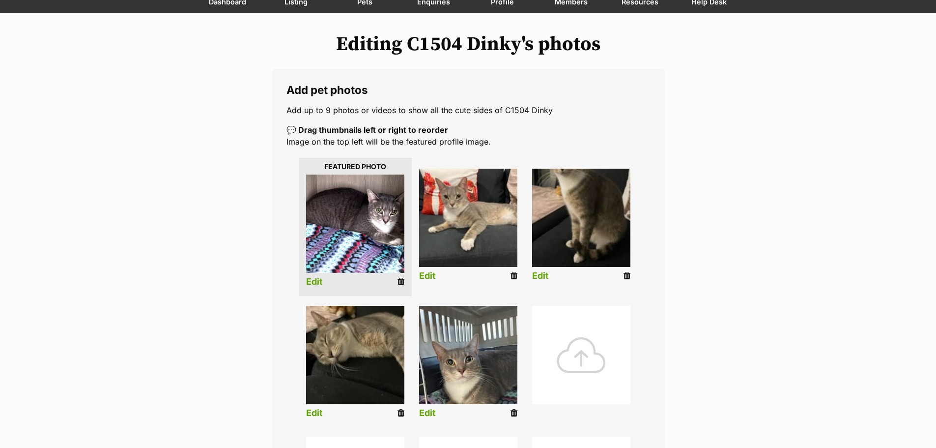
click at [542, 276] on link "Edit" at bounding box center [540, 276] width 17 height 10
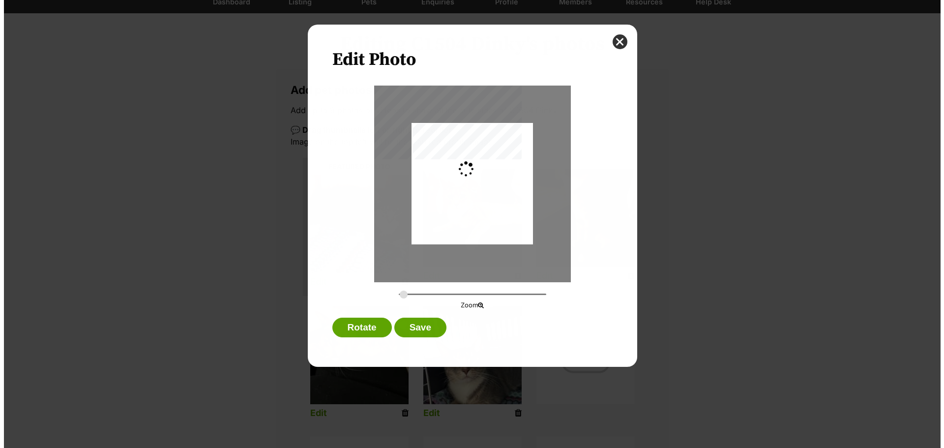
scroll to position [0, 0]
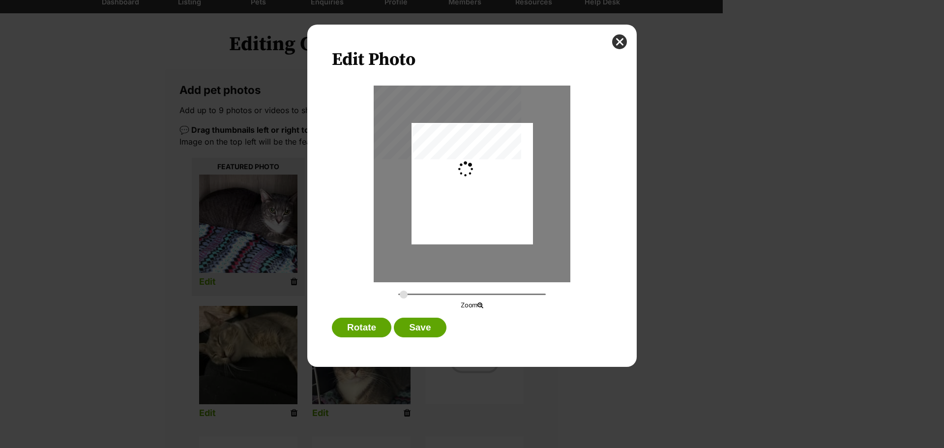
type input "0.2744"
drag, startPoint x: 500, startPoint y: 206, endPoint x: 512, endPoint y: 241, distance: 36.4
click at [512, 241] on div "Dialog Window - Close (Press escape to close)" at bounding box center [471, 217] width 121 height 188
click at [425, 331] on button "Save" at bounding box center [420, 327] width 52 height 20
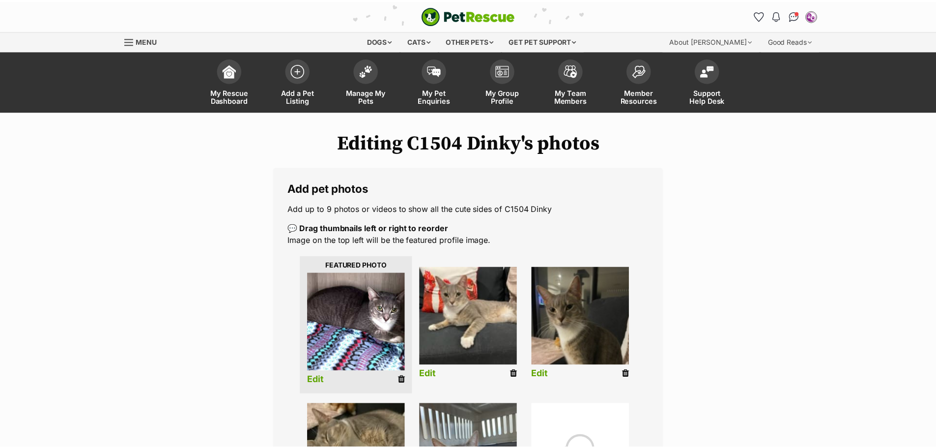
scroll to position [98, 0]
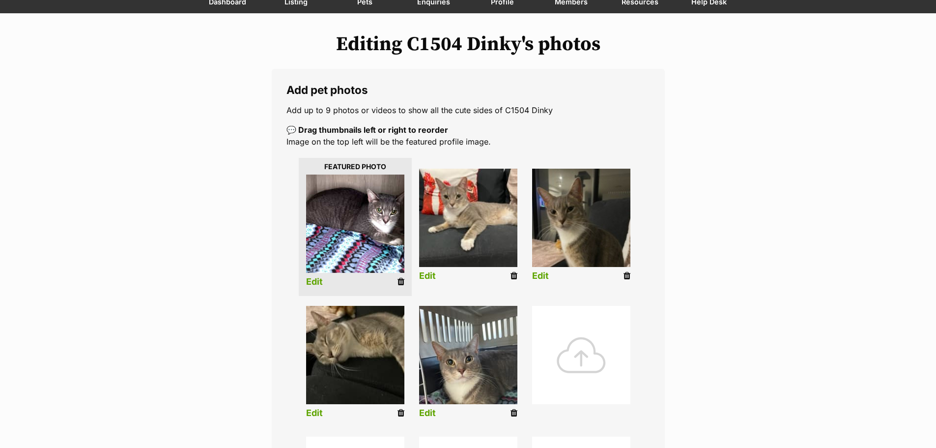
click at [313, 415] on link "Edit" at bounding box center [314, 413] width 17 height 10
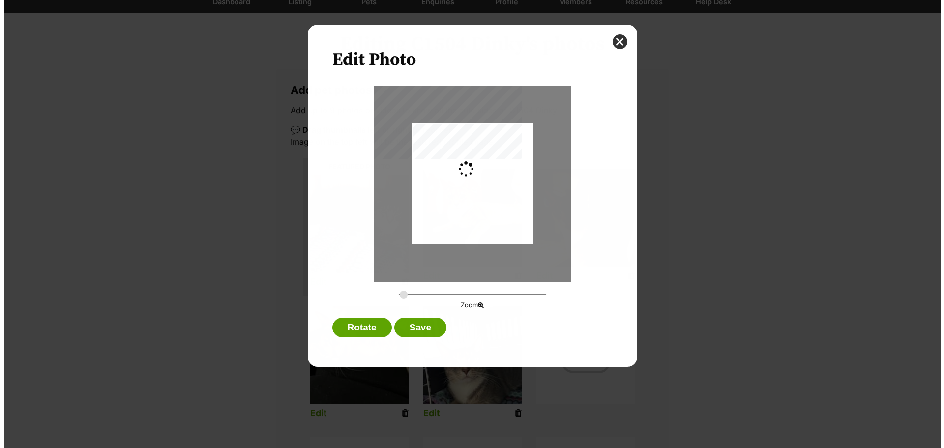
scroll to position [0, 0]
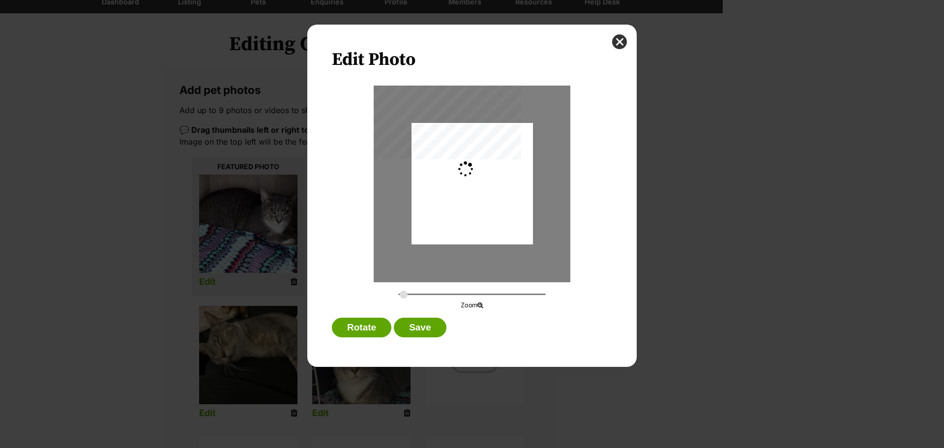
type input "0.4029"
drag, startPoint x: 456, startPoint y: 185, endPoint x: 468, endPoint y: 187, distance: 12.0
click at [468, 187] on div "Dialog Window - Close (Press escape to close)" at bounding box center [484, 183] width 178 height 121
click at [425, 330] on button "Save" at bounding box center [420, 327] width 52 height 20
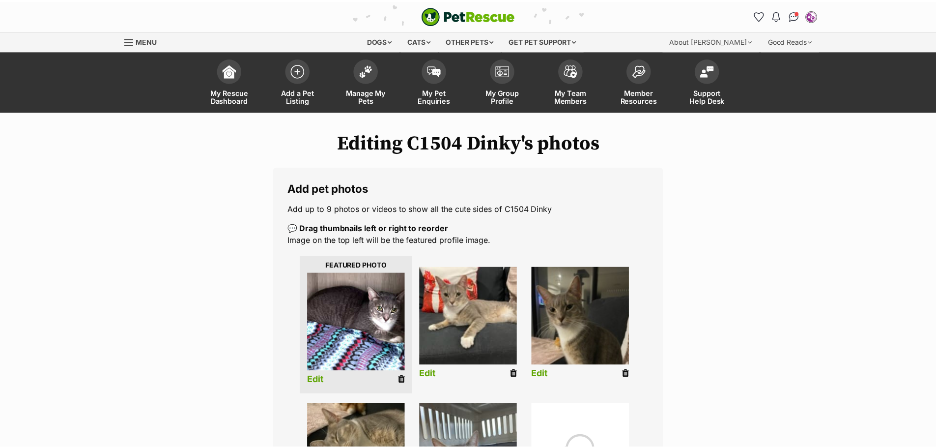
scroll to position [98, 0]
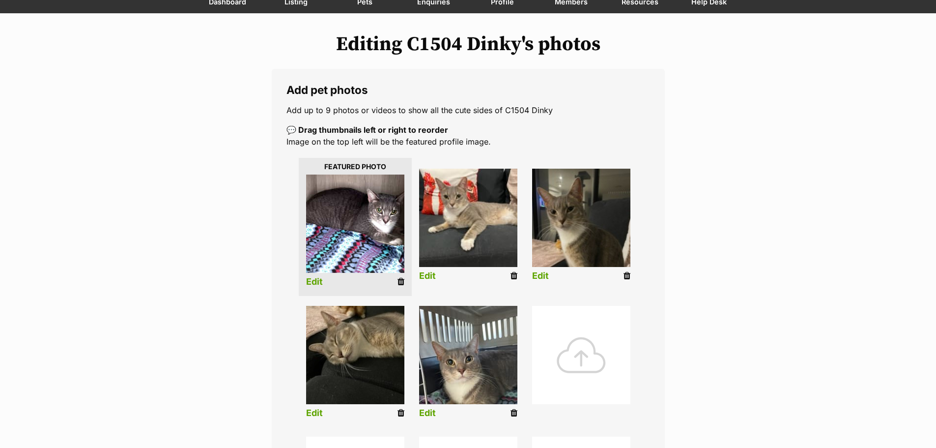
click at [428, 412] on link "Edit" at bounding box center [427, 413] width 17 height 10
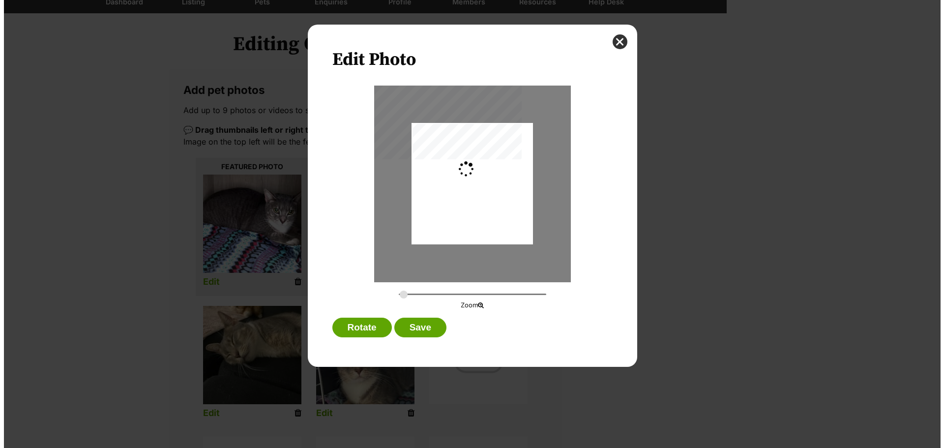
scroll to position [0, 0]
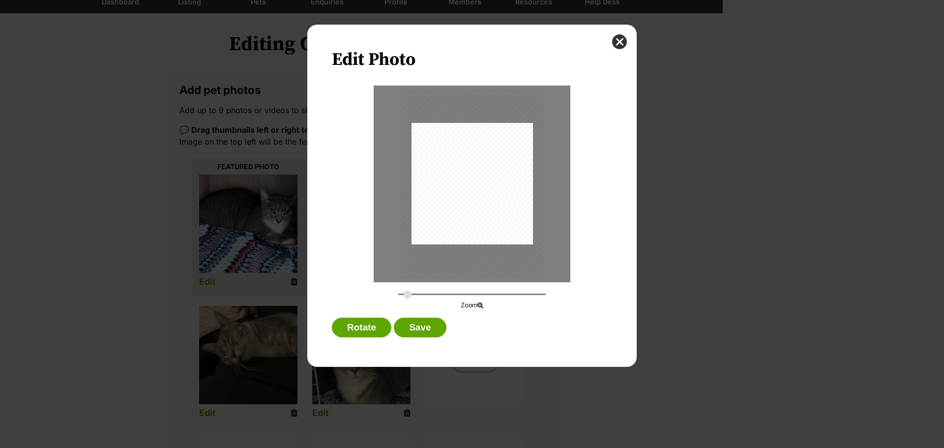
drag, startPoint x: 402, startPoint y: 293, endPoint x: 407, endPoint y: 292, distance: 5.9
type input "0.3219"
click at [407, 292] on input "Dialog Window - Close (Press escape to close)" at bounding box center [471, 293] width 147 height 9
drag, startPoint x: 447, startPoint y: 215, endPoint x: 446, endPoint y: 210, distance: 4.9
click at [446, 210] on div "Dialog Window - Close (Press escape to close)" at bounding box center [471, 179] width 143 height 190
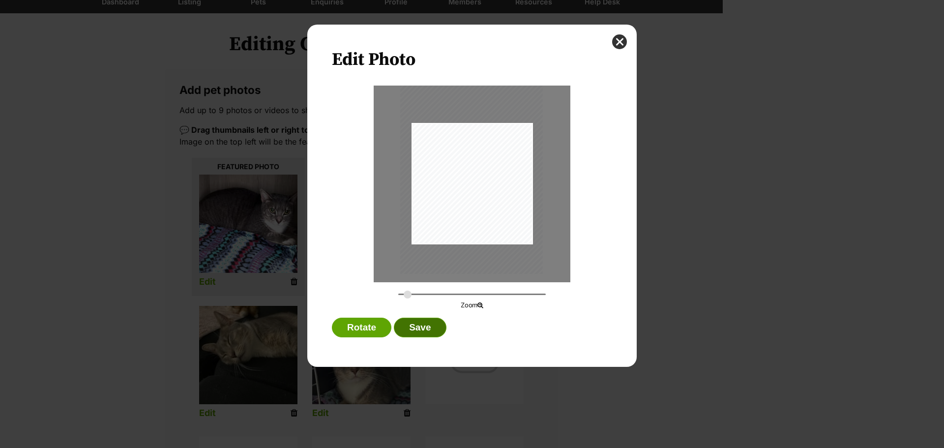
click at [411, 329] on button "Save" at bounding box center [420, 327] width 52 height 20
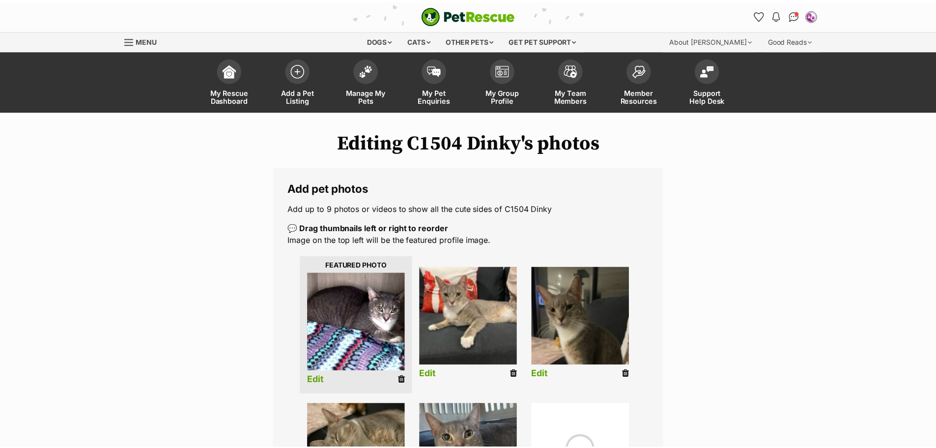
scroll to position [98, 0]
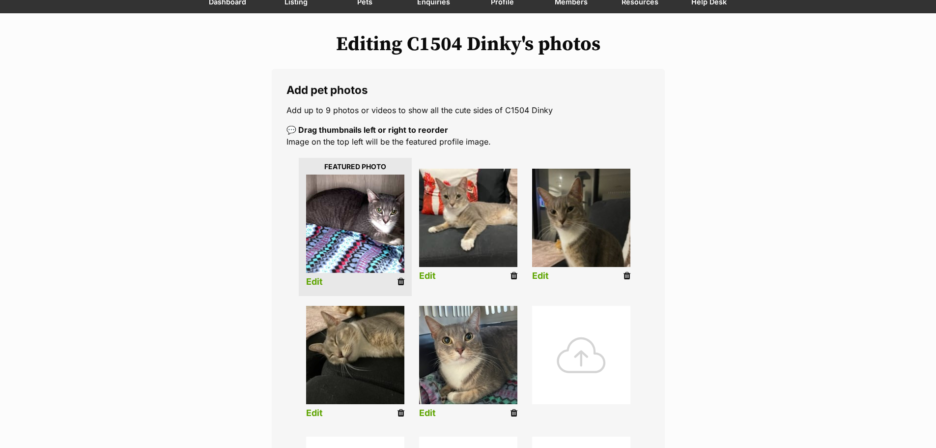
click at [400, 282] on icon at bounding box center [401, 281] width 7 height 9
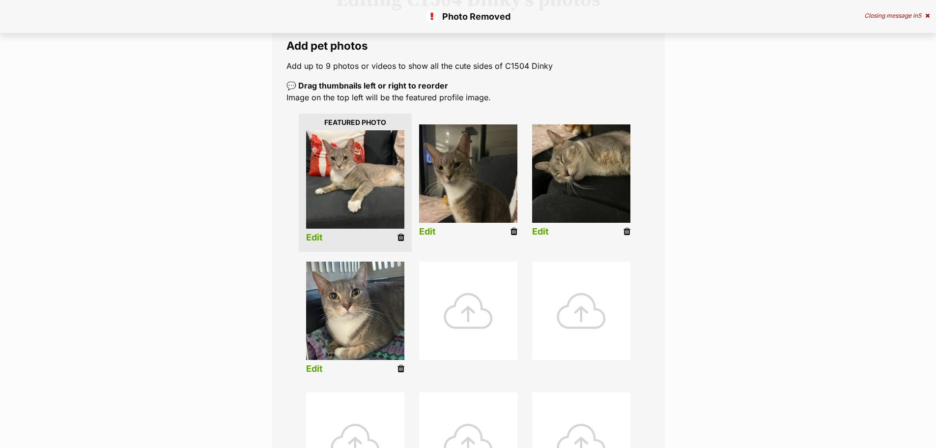
scroll to position [147, 0]
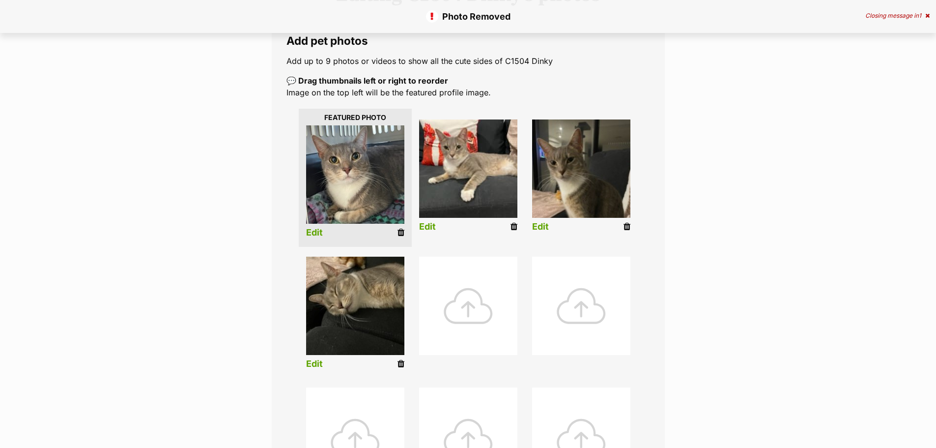
click at [722, 237] on div "Editing C1504 Dinky's photos Add pet photos Add up to 9 photos or videos to sho…" at bounding box center [468, 298] width 722 height 629
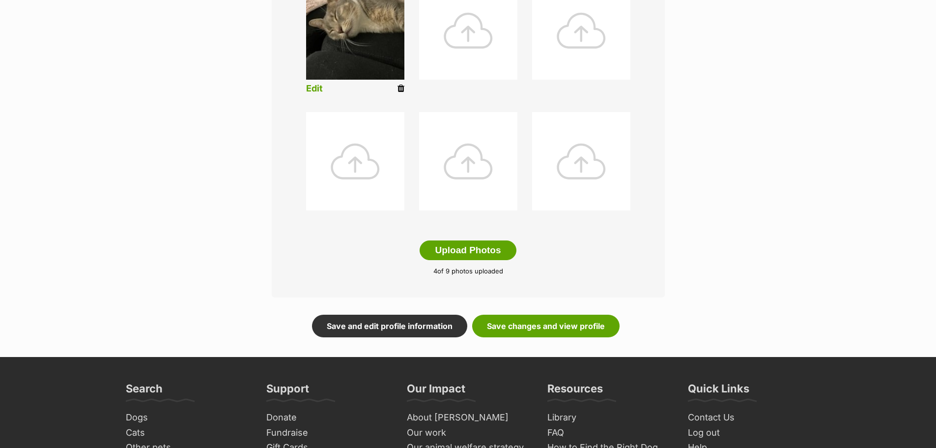
scroll to position [590, 0]
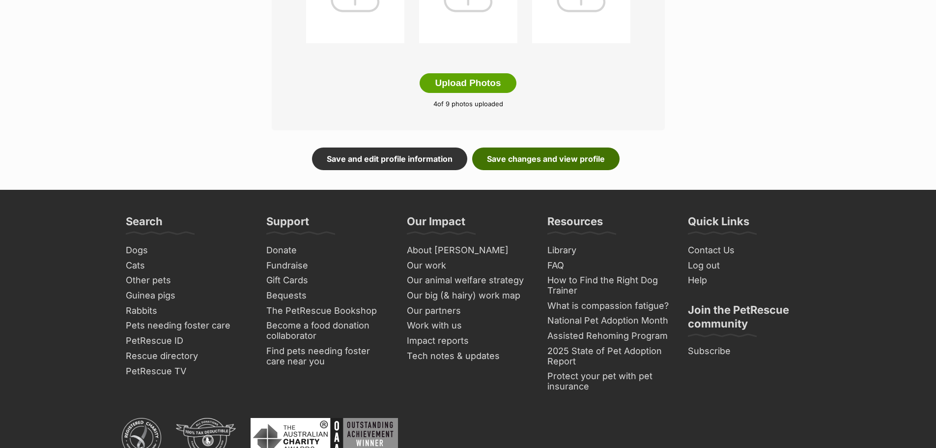
click at [570, 162] on link "Save changes and view profile" at bounding box center [545, 158] width 147 height 23
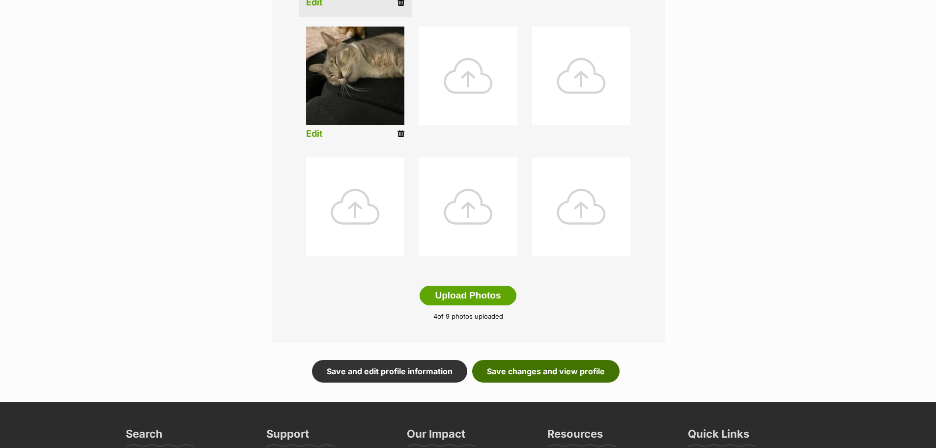
scroll to position [393, 0]
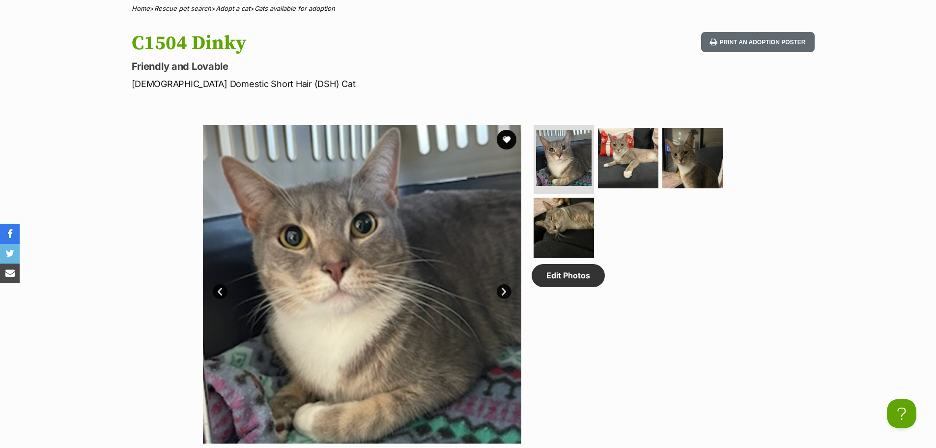
click at [500, 290] on link "Next" at bounding box center [504, 291] width 15 height 15
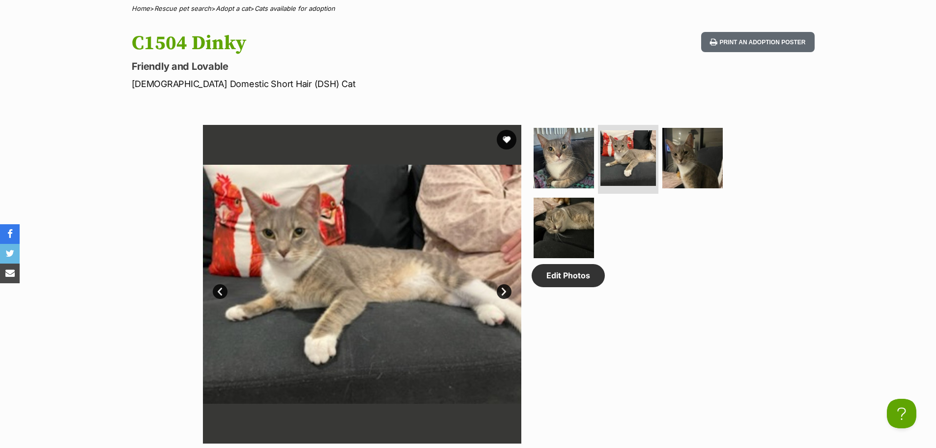
click at [501, 291] on link "Next" at bounding box center [504, 291] width 15 height 15
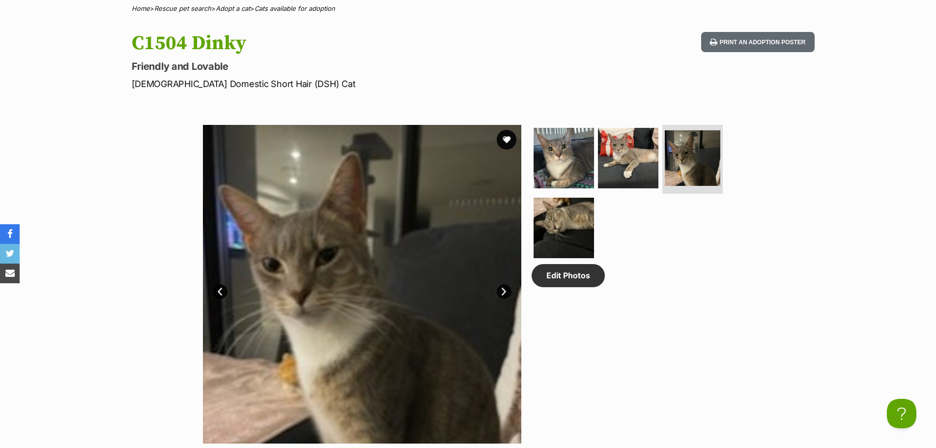
click at [501, 291] on link "Next" at bounding box center [504, 291] width 15 height 15
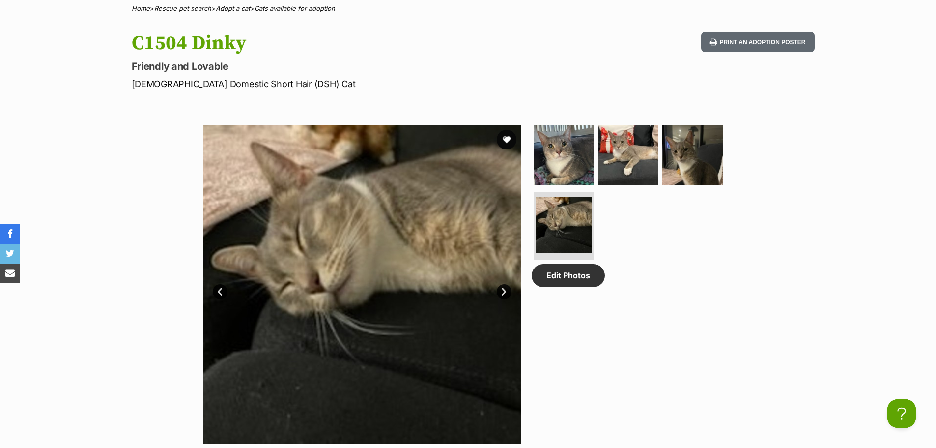
click at [501, 291] on link "Next" at bounding box center [504, 291] width 15 height 15
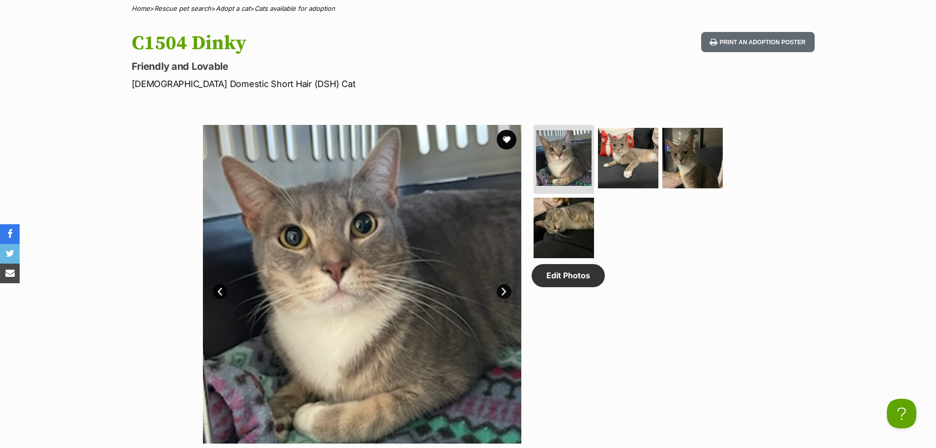
click at [731, 311] on div "Edit Photos" at bounding box center [632, 284] width 201 height 318
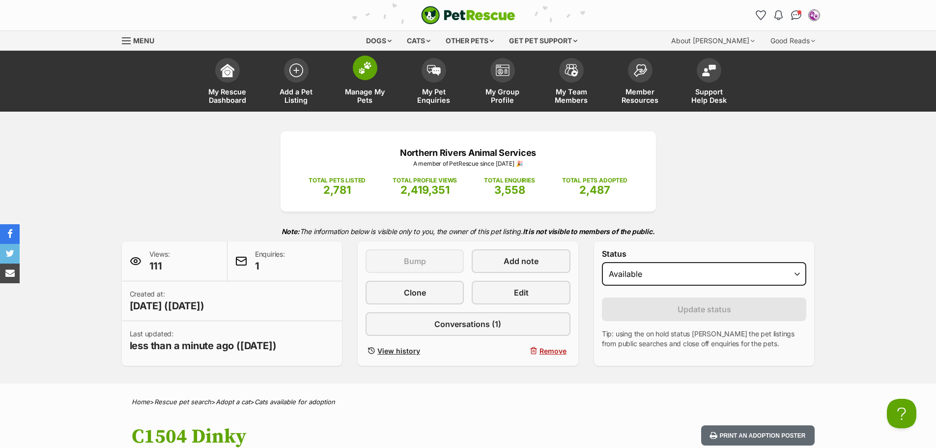
click at [371, 94] on span "Manage My Pets" at bounding box center [365, 95] width 44 height 17
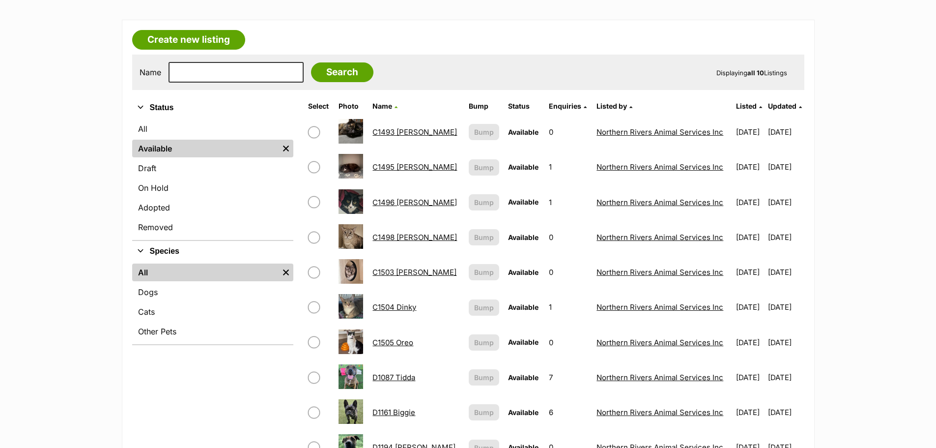
scroll to position [197, 0]
